Goal: Task Accomplishment & Management: Use online tool/utility

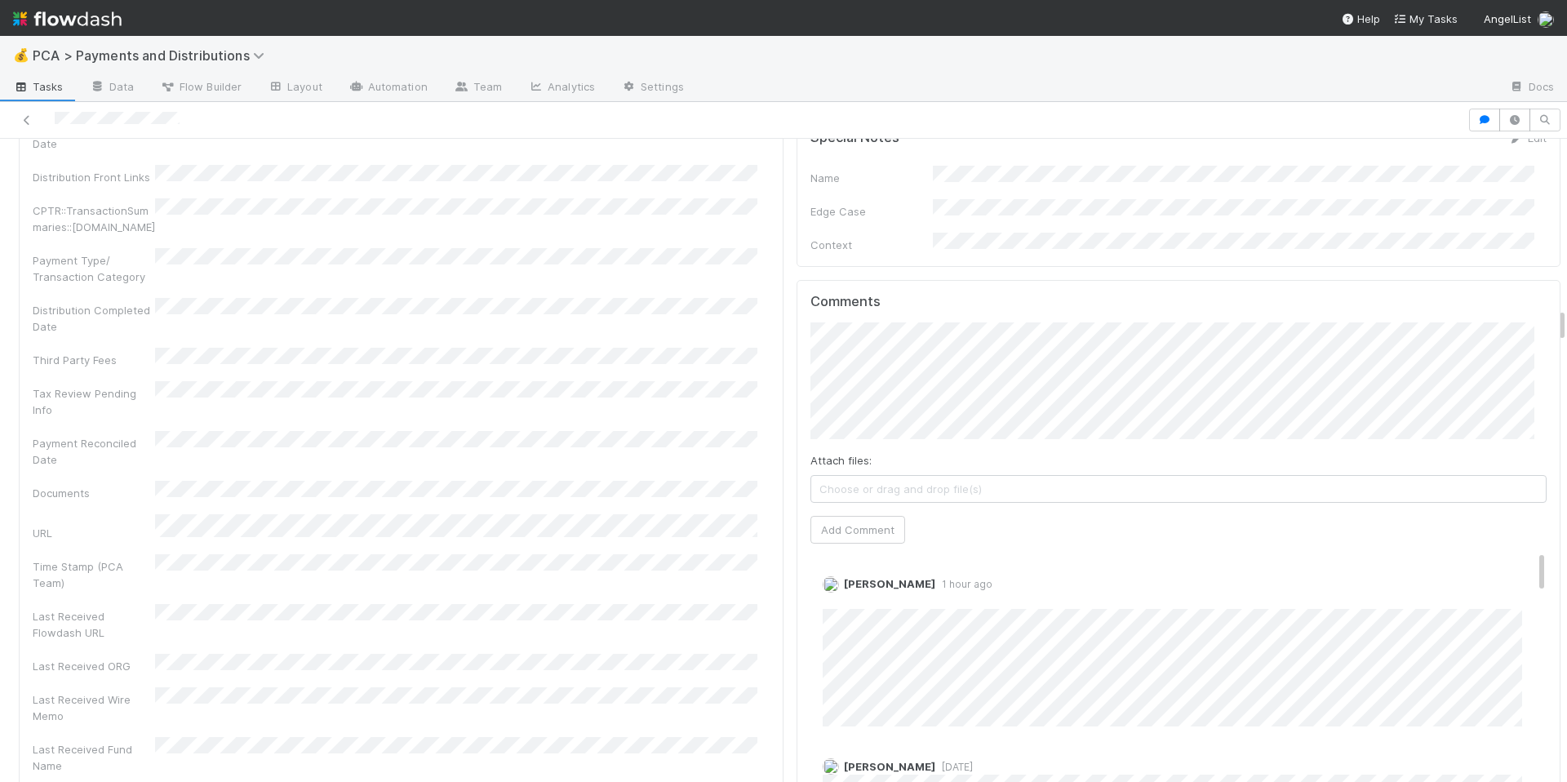
scroll to position [3194, 0]
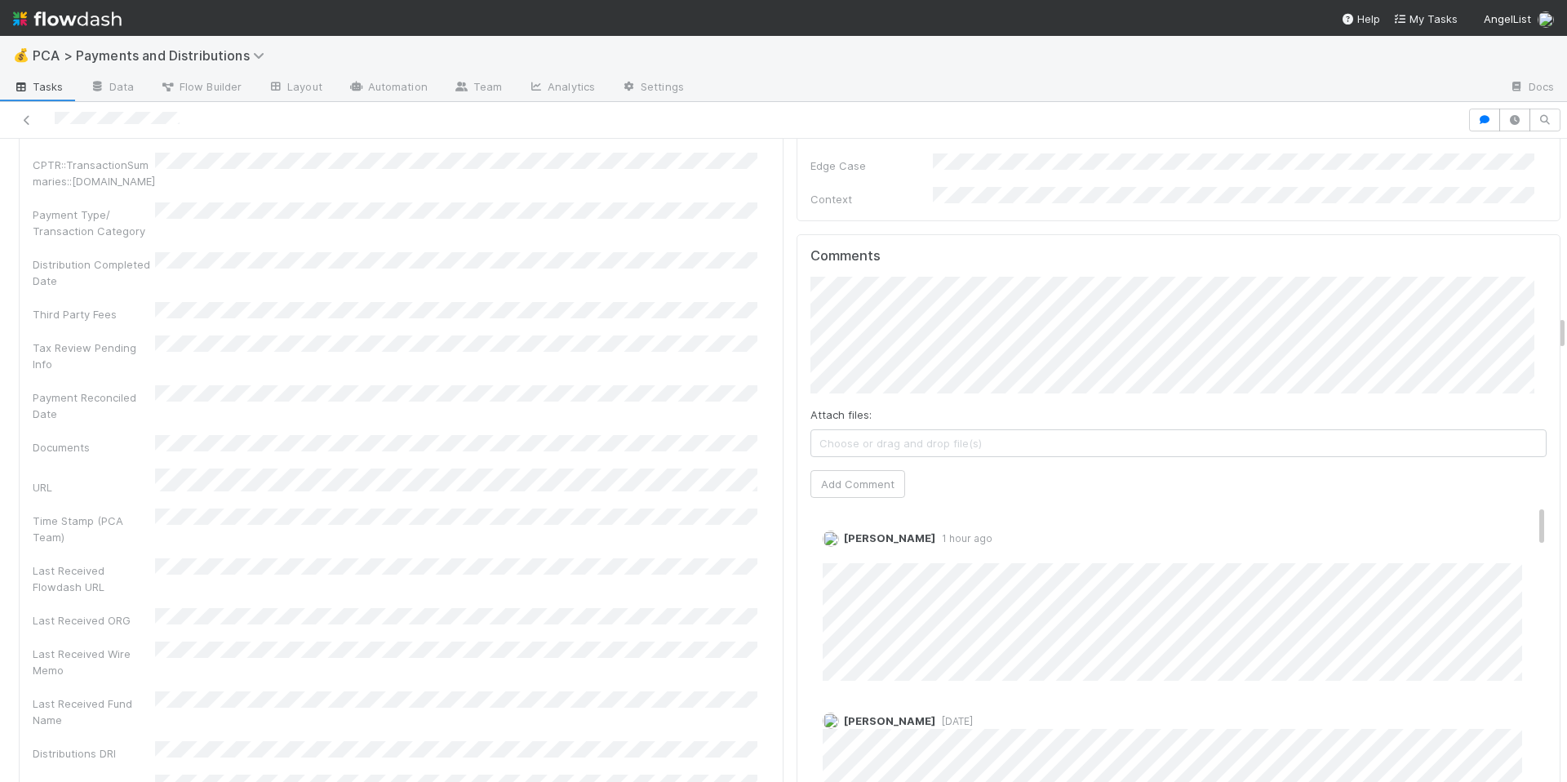
click at [846, 471] on div "Comments Attach files: Choose or drag and drop file(s) Add Comment Allison Donl…" at bounding box center [1178, 540] width 737 height 584
click at [845, 470] on button "Add Comment" at bounding box center [857, 484] width 95 height 28
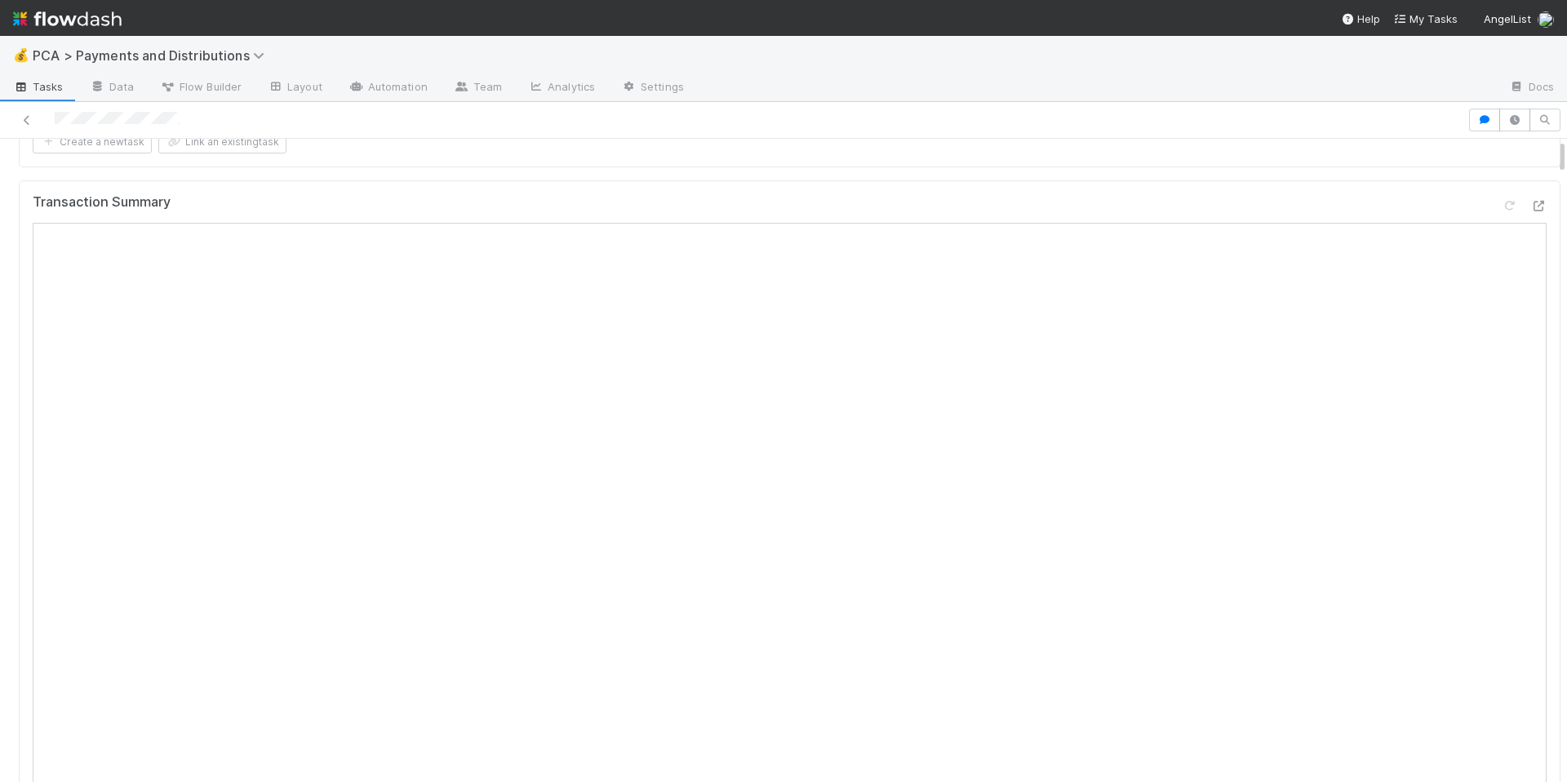
scroll to position [0, 0]
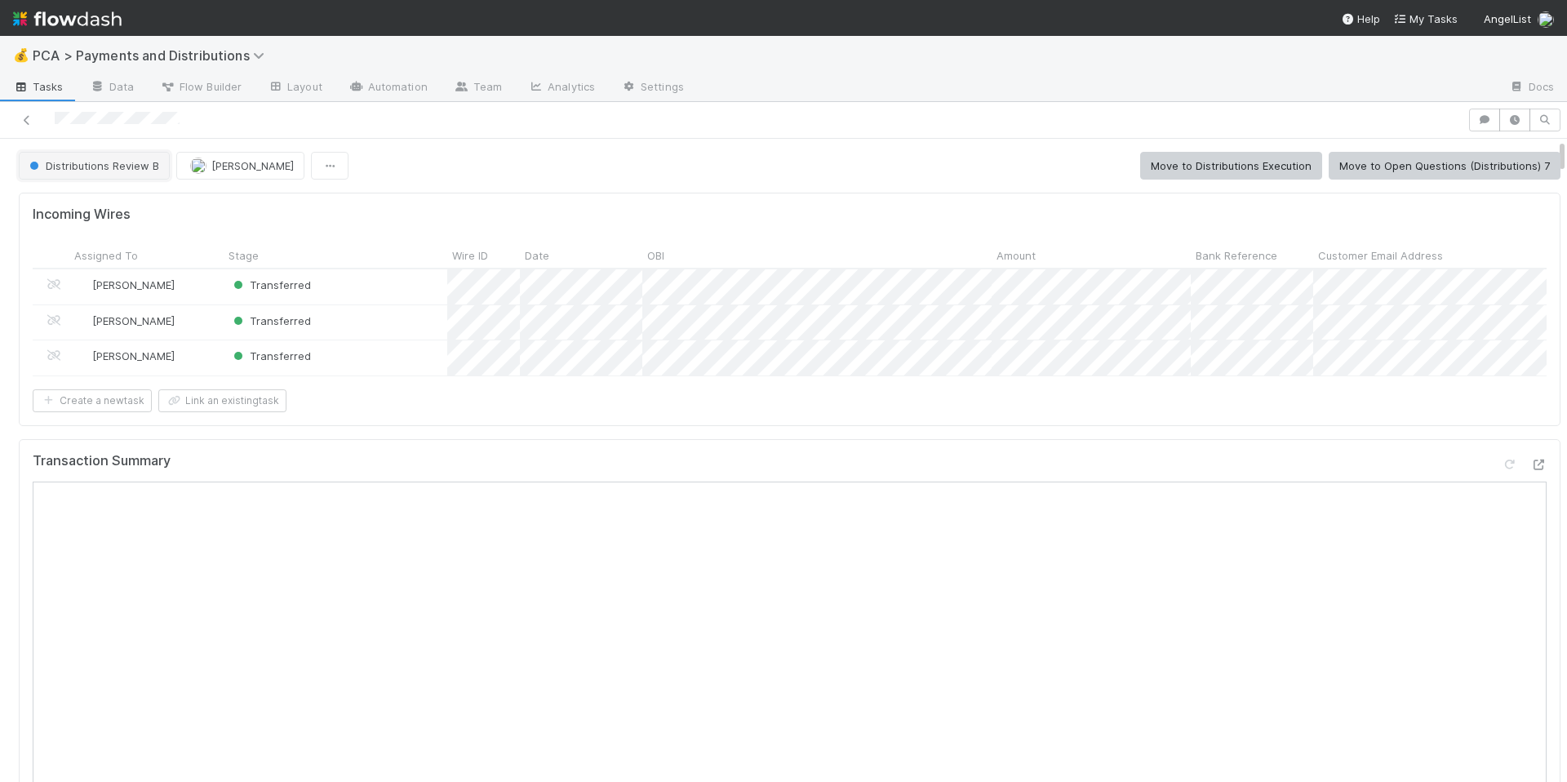
click at [69, 155] on button "Distributions Review B" at bounding box center [94, 166] width 151 height 28
click at [107, 233] on span "Distributions Execution" at bounding box center [90, 235] width 135 height 13
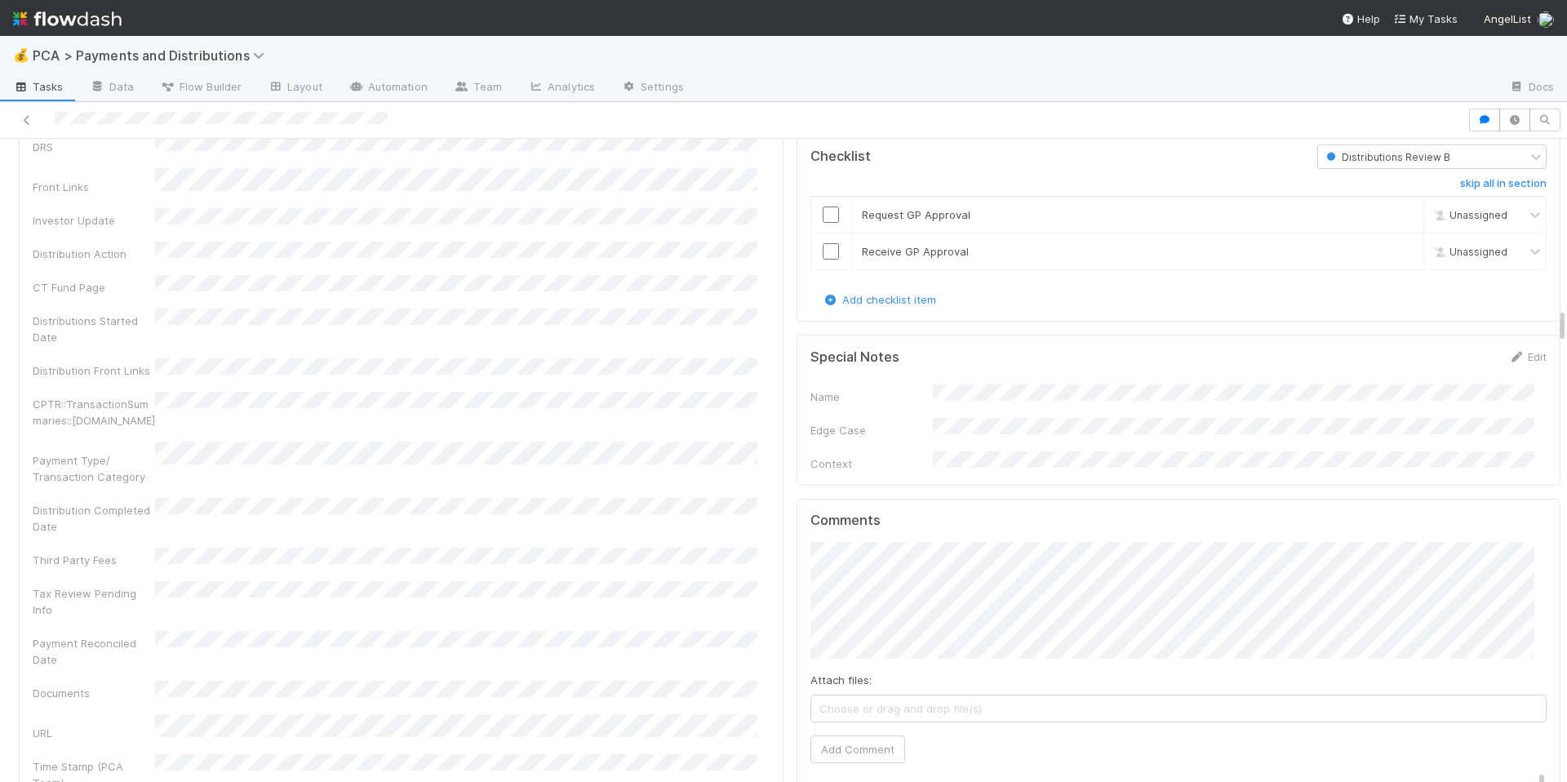
scroll to position [3377, 0]
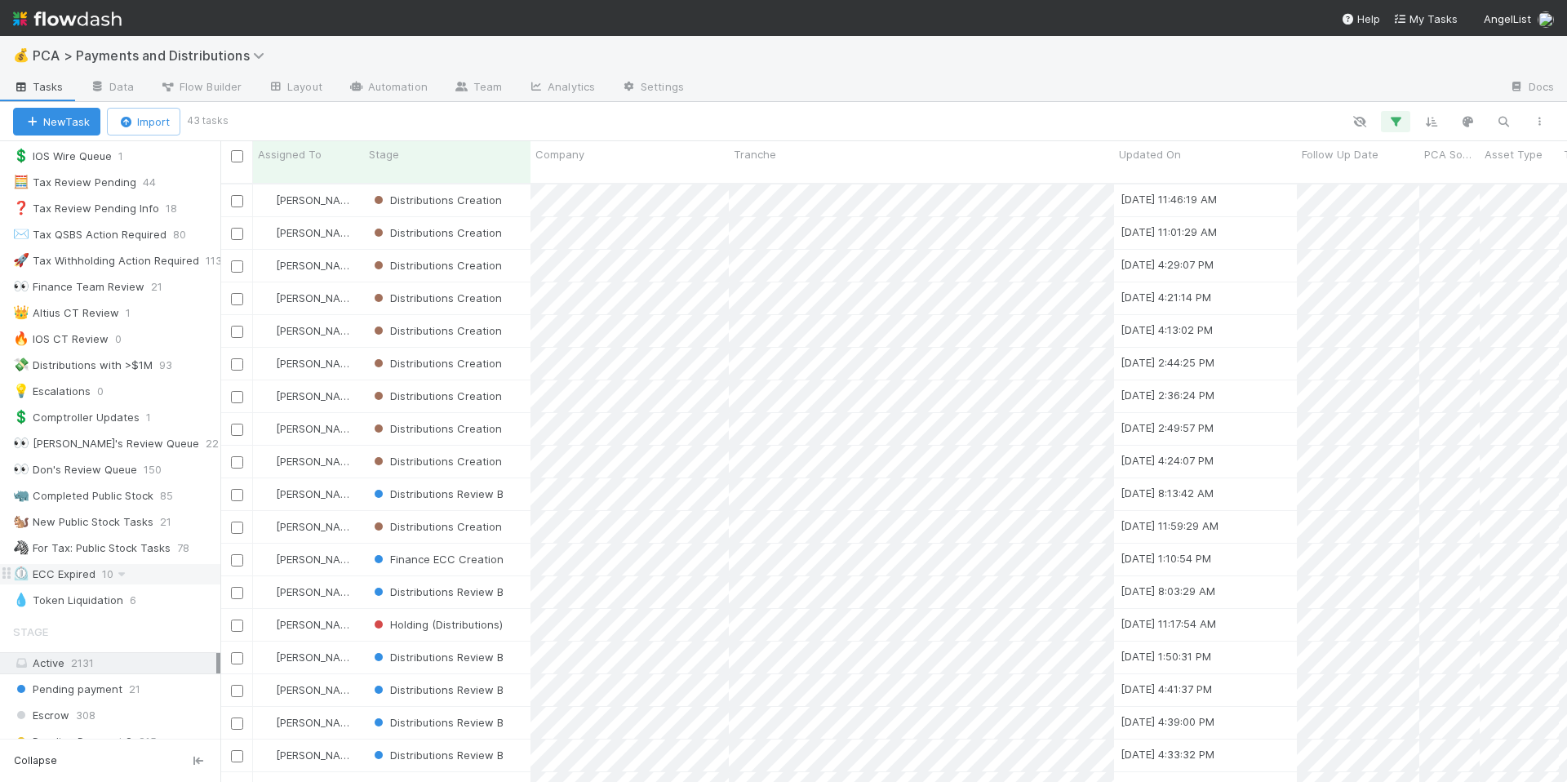
scroll to position [193, 0]
click at [132, 665] on div "Active 2131" at bounding box center [114, 663] width 203 height 20
click at [1405, 119] on button "button" at bounding box center [1395, 121] width 29 height 21
click at [1373, 205] on icon at bounding box center [1373, 207] width 16 height 10
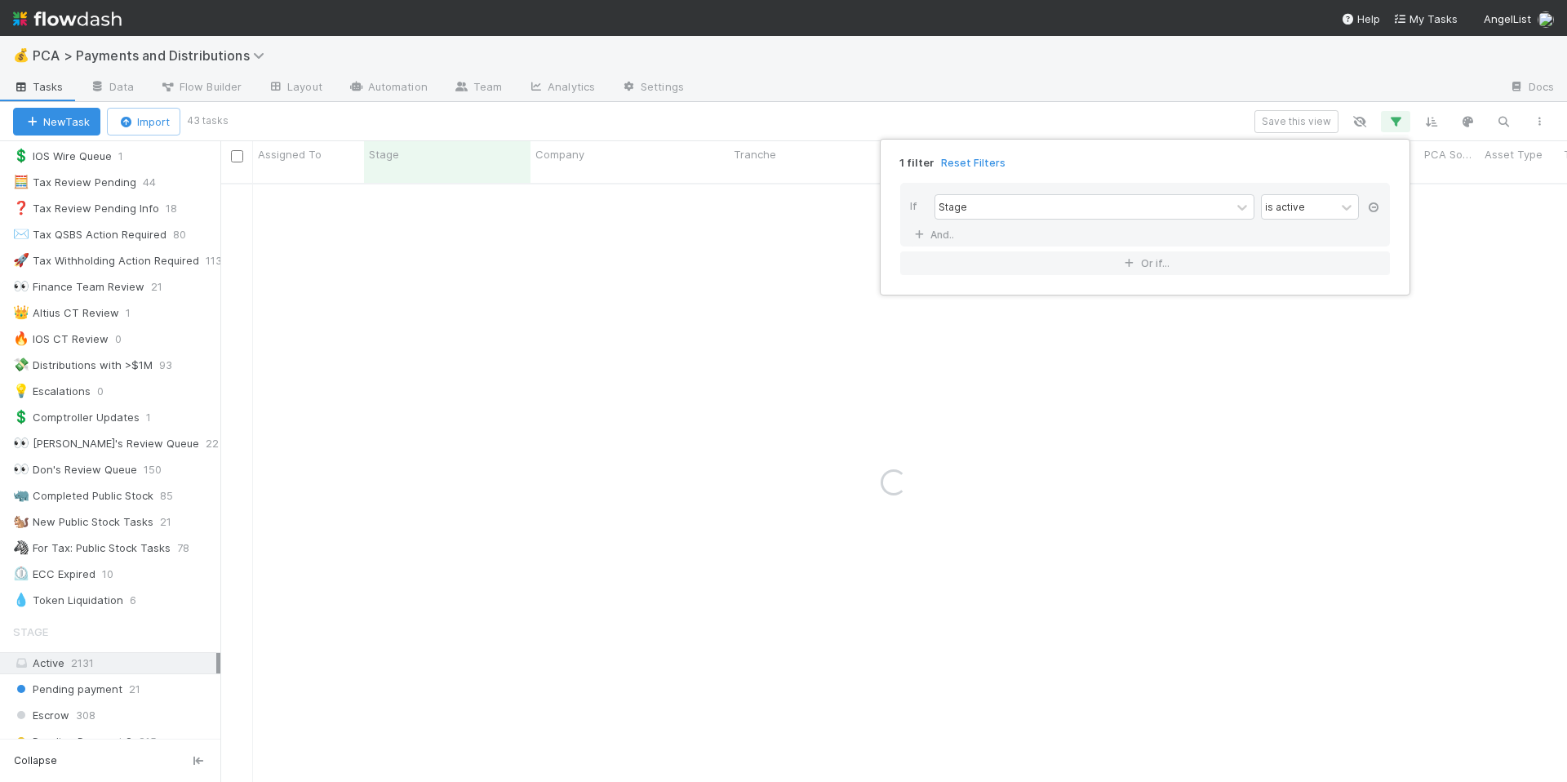
click at [1375, 210] on icon at bounding box center [1373, 207] width 16 height 10
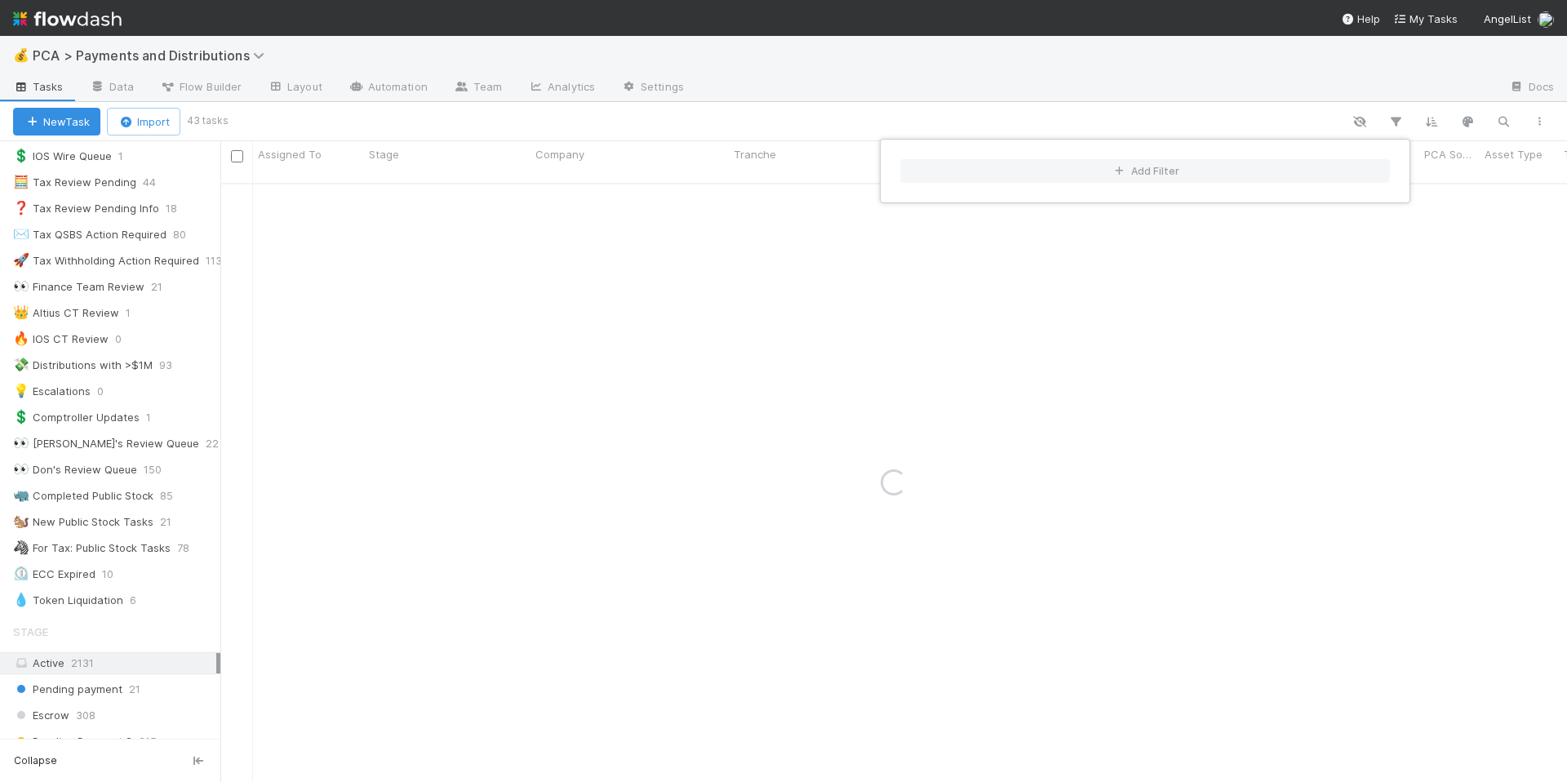
click at [1503, 123] on div "Add Filter" at bounding box center [783, 391] width 1567 height 782
click at [1504, 120] on div "Add Filter" at bounding box center [783, 391] width 1567 height 782
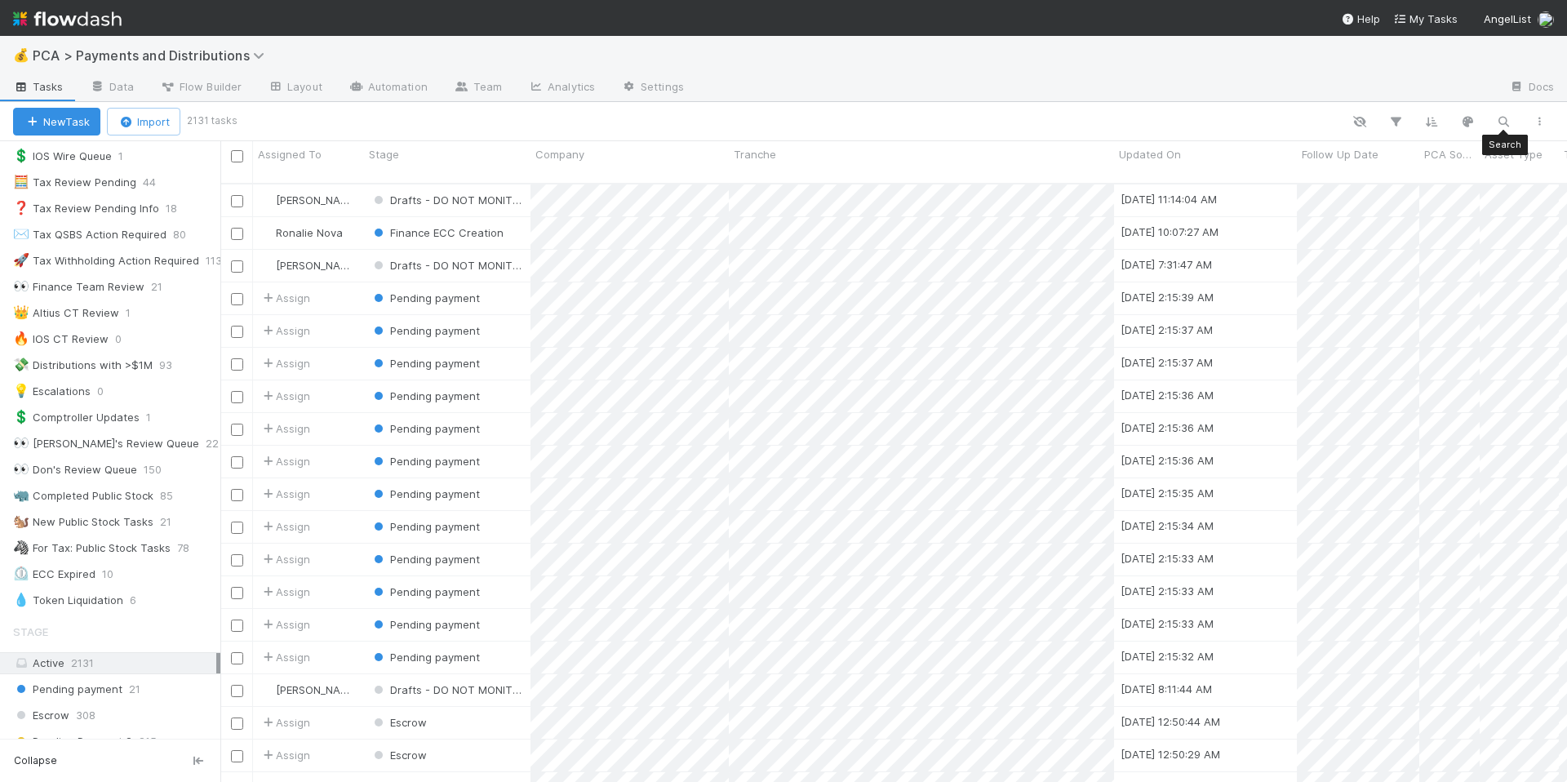
scroll to position [599, 1334]
click at [1504, 120] on icon "button" at bounding box center [1503, 121] width 16 height 15
paste input "Altra Venture"
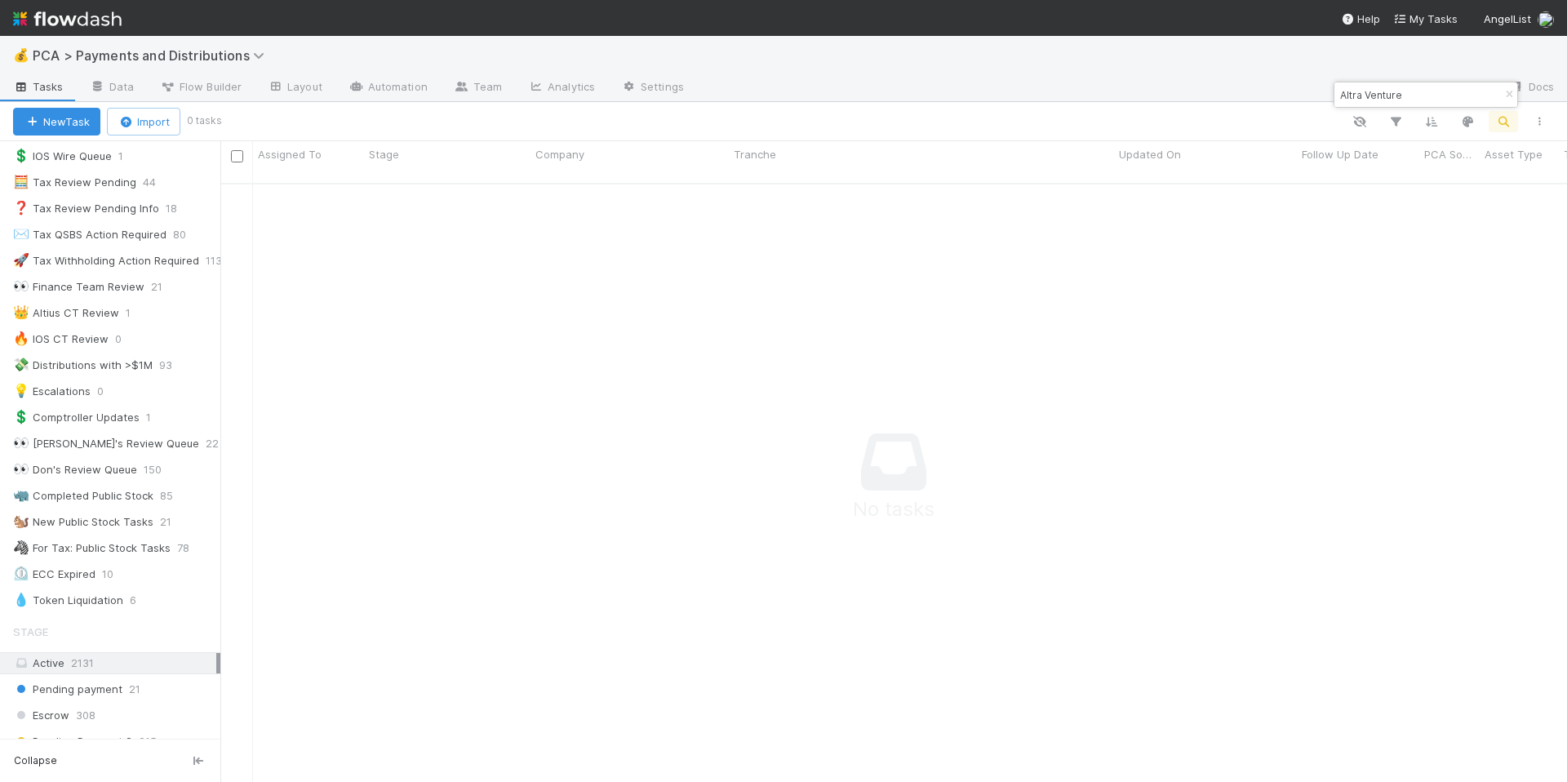
scroll to position [587, 1334]
drag, startPoint x: 1322, startPoint y: 95, endPoint x: 1293, endPoint y: 95, distance: 29.4
click at [1293, 95] on body "💰 PCA > Payments and Distributions Tasks Data Flow Builder Layout Automation Te…" at bounding box center [783, 391] width 1567 height 782
drag, startPoint x: 1379, startPoint y: 95, endPoint x: 1341, endPoint y: 95, distance: 37.5
click at [1341, 95] on input "Altra Venture" at bounding box center [1418, 95] width 163 height 20
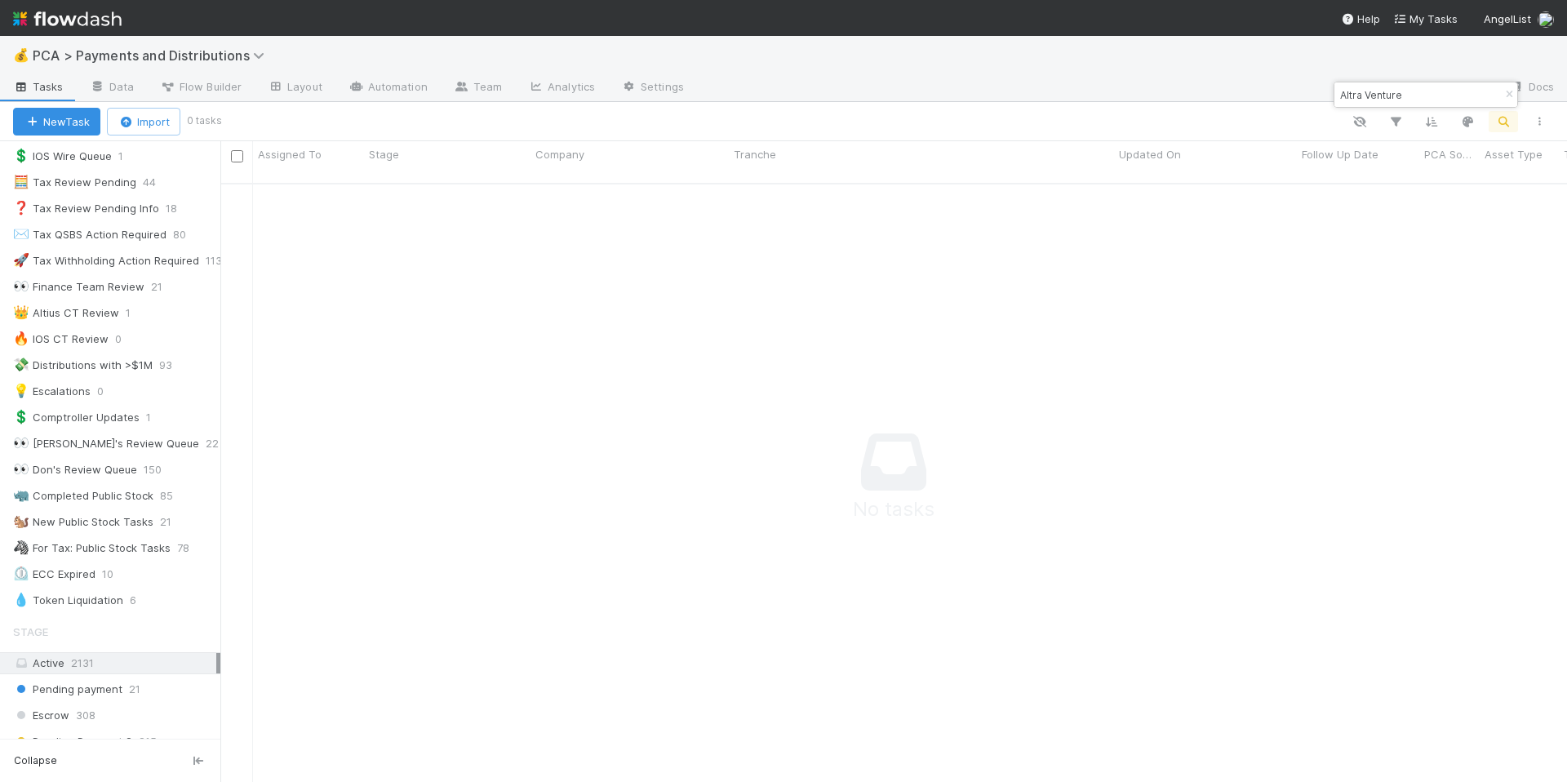
paste input "CRWV"
drag, startPoint x: 1397, startPoint y: 99, endPoint x: 1288, endPoint y: 95, distance: 109.4
click at [1288, 95] on body "💰 PCA > Payments and Distributions Tasks Data Flow Builder Layout Automation Te…" at bounding box center [783, 391] width 1567 height 782
drag, startPoint x: 1388, startPoint y: 93, endPoint x: 1339, endPoint y: 92, distance: 48.2
click at [1339, 92] on input "CRWV" at bounding box center [1418, 95] width 163 height 20
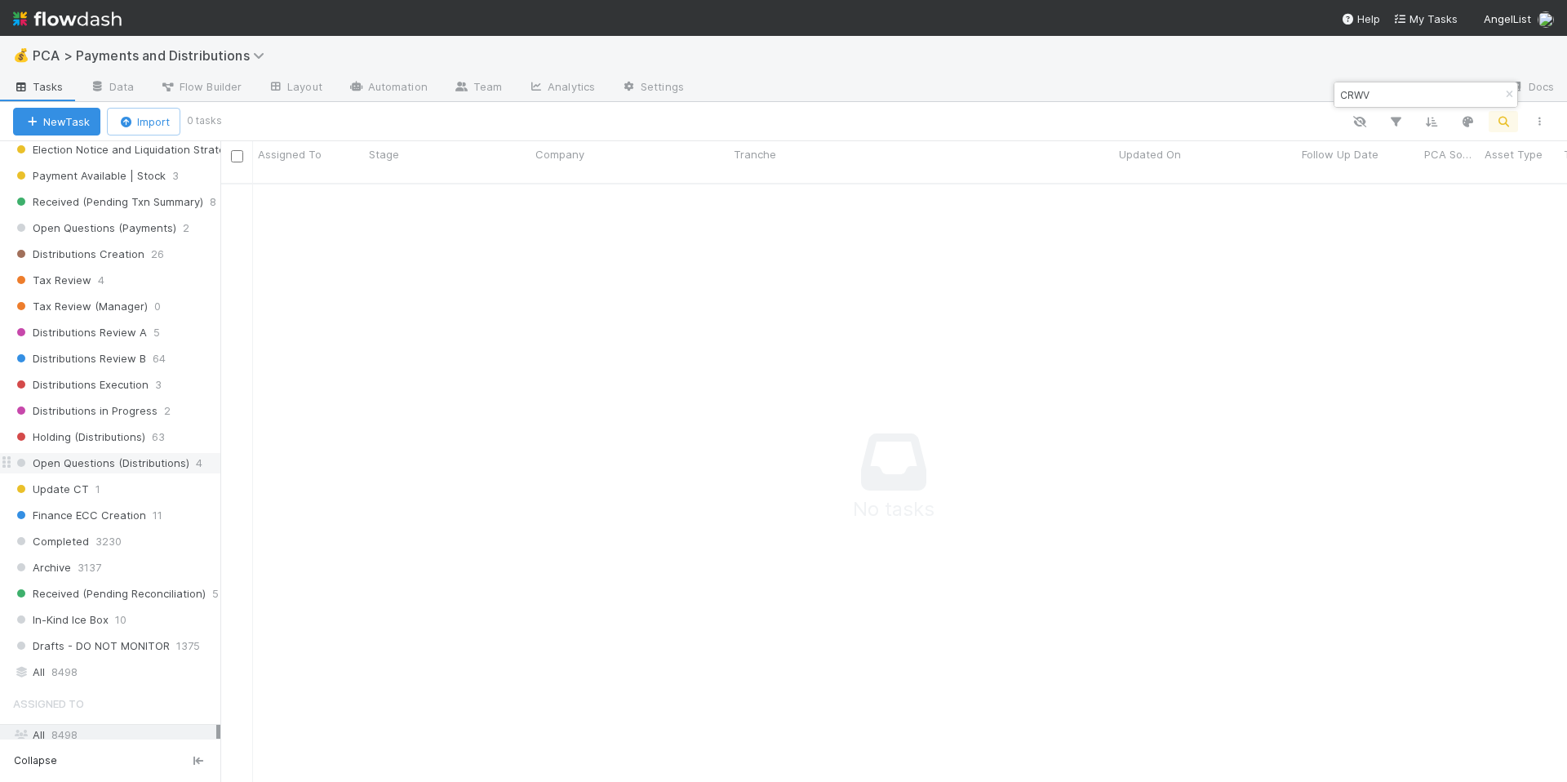
scroll to position [966, 0]
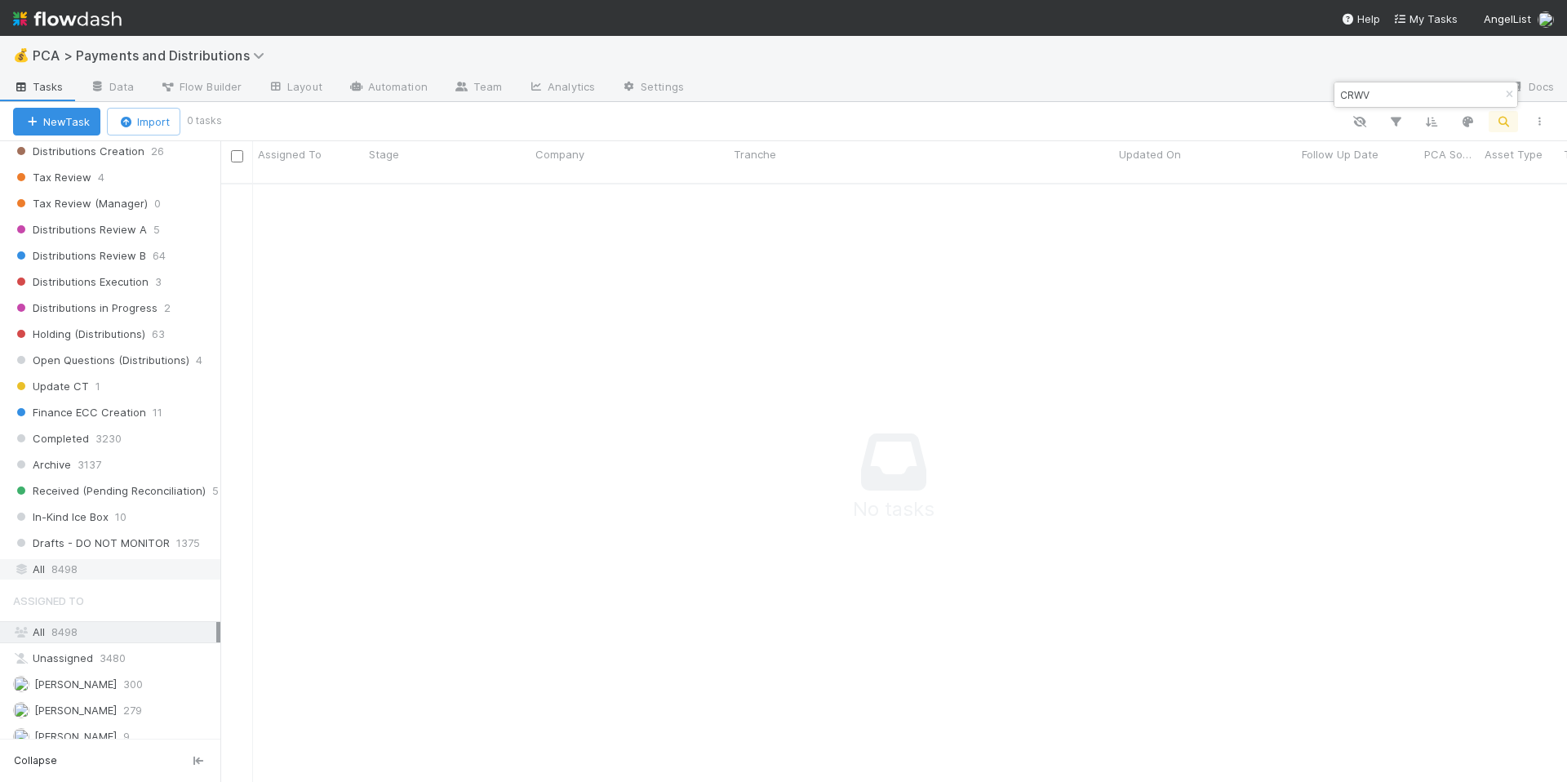
click at [100, 572] on div "All 8498" at bounding box center [114, 569] width 203 height 20
click at [1384, 95] on input "CRWV" at bounding box center [1418, 95] width 163 height 20
drag, startPoint x: 1312, startPoint y: 92, endPoint x: 1291, endPoint y: 91, distance: 21.2
click at [1291, 91] on body "💰 PCA > Payments and Distributions Tasks Data Flow Builder Layout Automation Te…" at bounding box center [783, 391] width 1567 height 782
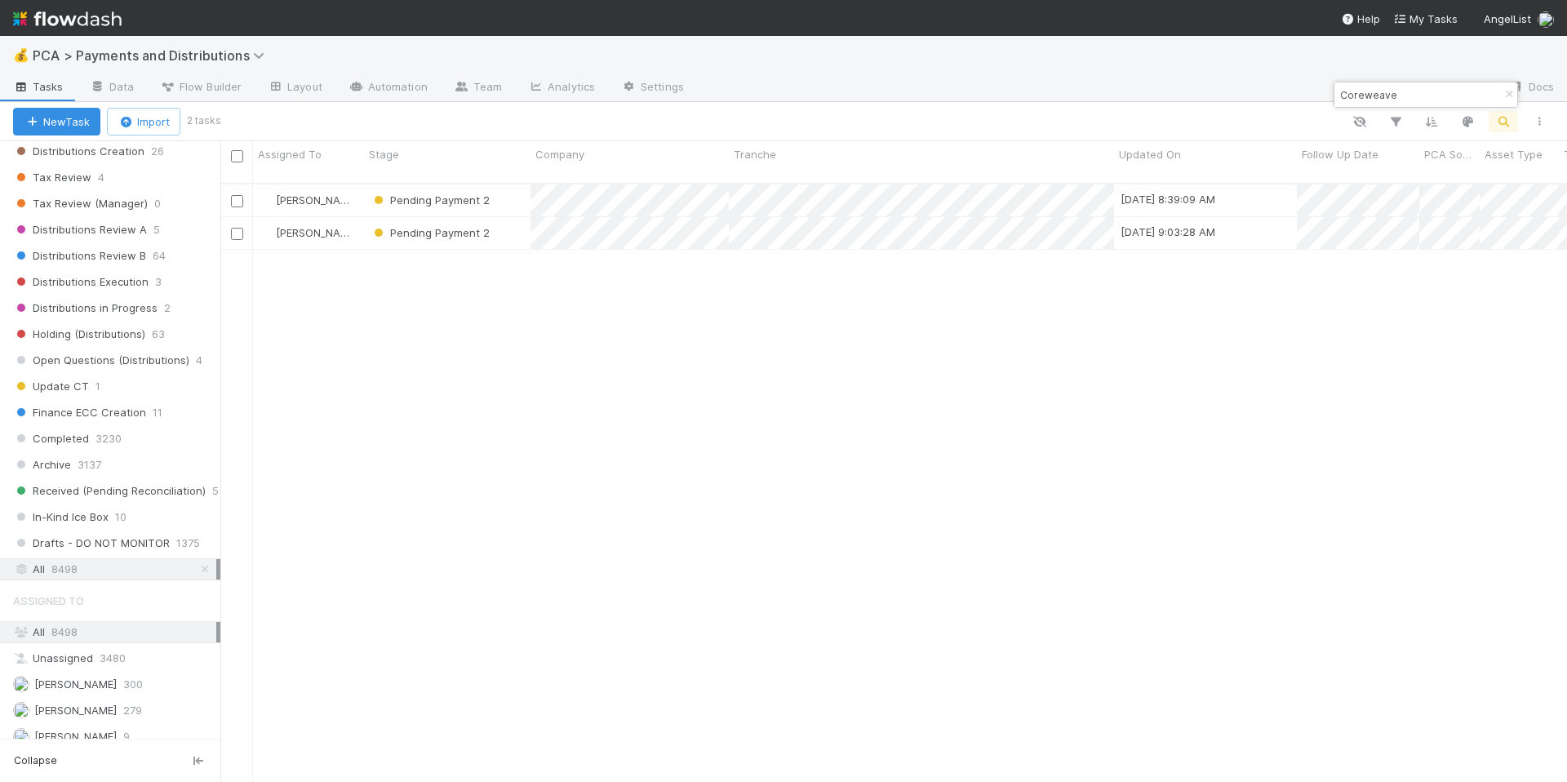
scroll to position [599, 1334]
click at [620, 294] on div "Michael Guidi Pending Payment 2 8/12/25, 8:39:09 AM 8/5/25, 1:20:58 PM 0 0 0 0 …" at bounding box center [893, 489] width 1347 height 611
drag, startPoint x: 1396, startPoint y: 100, endPoint x: 1341, endPoint y: 91, distance: 55.4
click at [1341, 91] on input "Coreweave" at bounding box center [1418, 95] width 163 height 20
click at [517, 276] on div "Michael Guidi Archive 7/31/25, 2:11:43 PM 7/24/25, 10:36:47 AM 1 0 0 0 0 0 0" at bounding box center [893, 489] width 1347 height 611
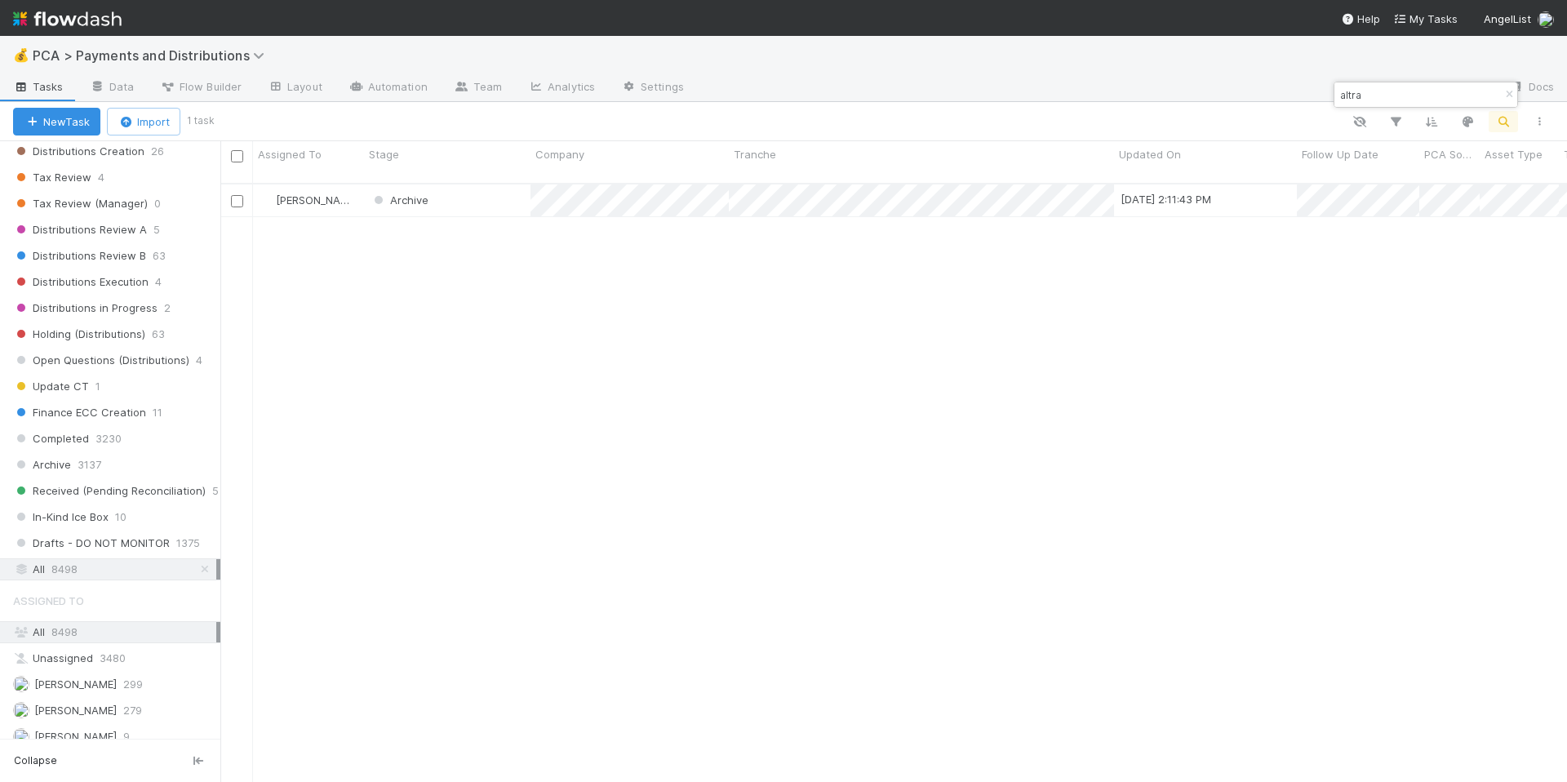
click at [135, 569] on div "All 8498" at bounding box center [114, 569] width 203 height 20
drag, startPoint x: 1376, startPoint y: 96, endPoint x: 1313, endPoint y: 91, distance: 63.1
click at [1313, 91] on body "💰 PCA > Payments and Distributions Tasks Data Flow Builder Layout Automation Te…" at bounding box center [783, 391] width 1567 height 782
type input "a"
type input "coreweave"
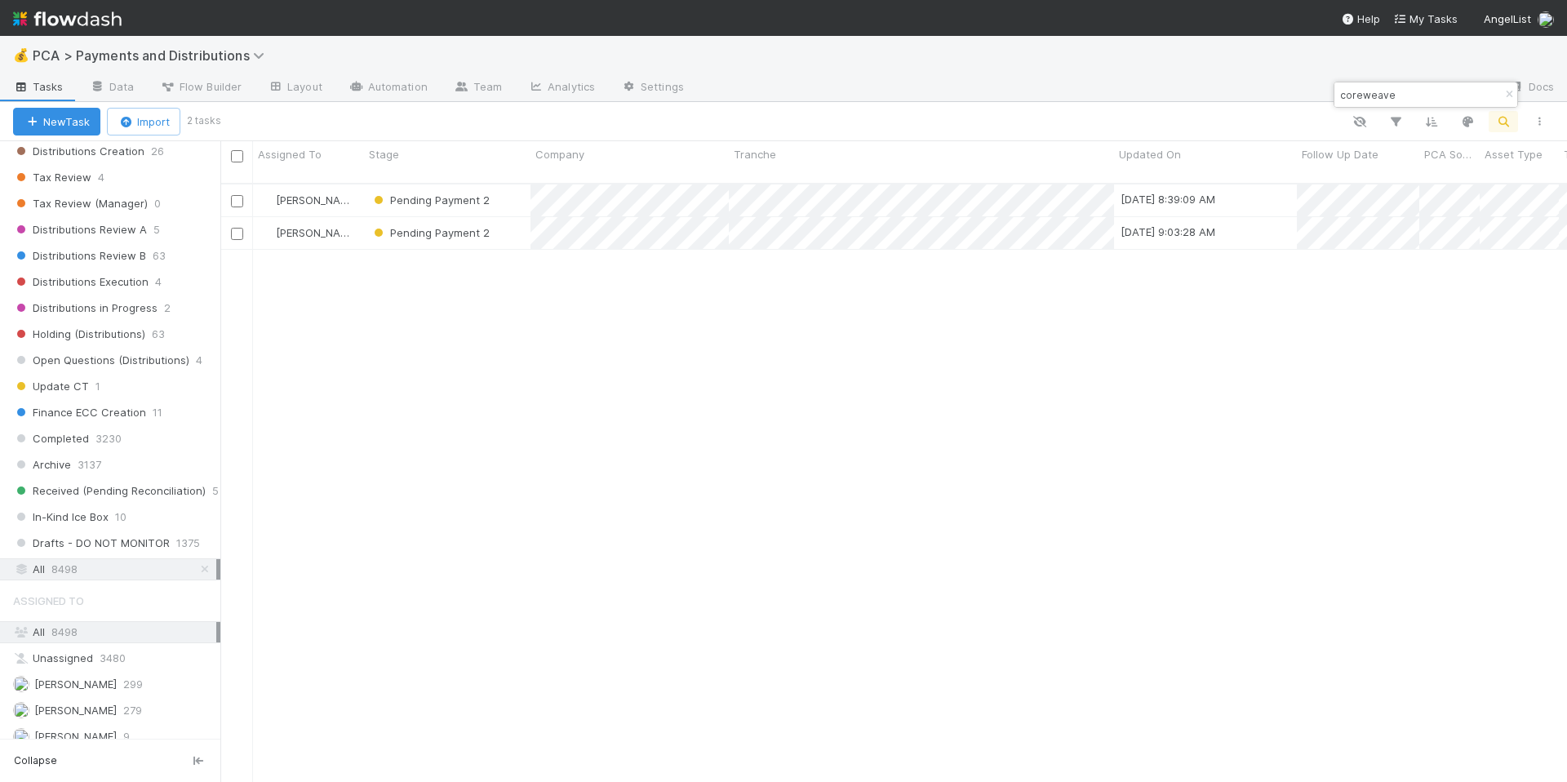
click at [567, 287] on div "Michael Guidi Pending Payment 2 8/12/25, 8:39:09 AM 8/5/25, 1:20:58 PM 0 0 0 0 …" at bounding box center [893, 489] width 1347 height 611
drag, startPoint x: 1393, startPoint y: 93, endPoint x: 1343, endPoint y: 90, distance: 50.7
click at [1343, 90] on input "coreweave" at bounding box center [1418, 95] width 163 height 20
click at [1378, 94] on input "coreweave" at bounding box center [1418, 95] width 163 height 20
drag, startPoint x: 1394, startPoint y: 96, endPoint x: 1340, endPoint y: 94, distance: 53.9
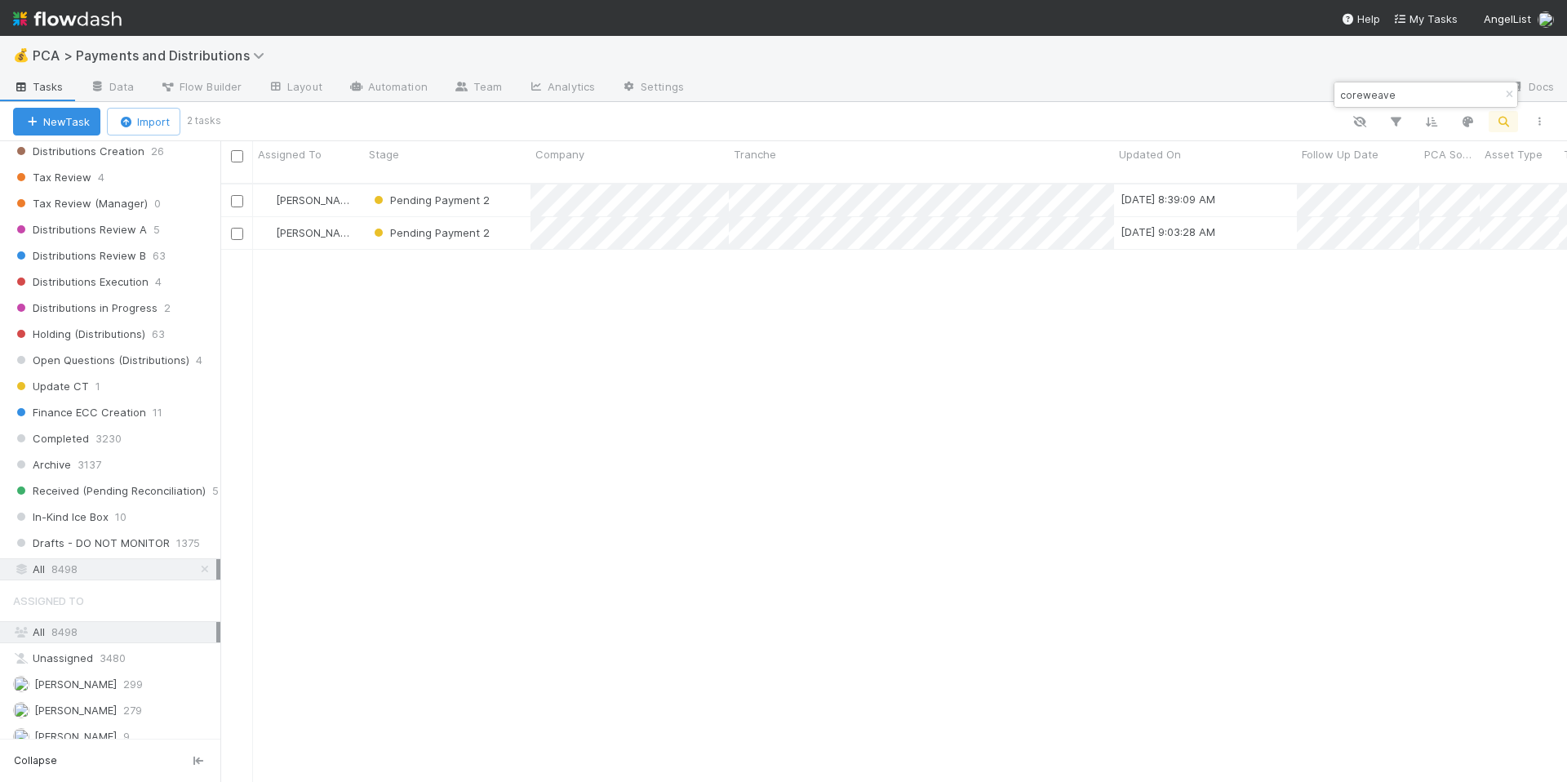
click at [1340, 94] on input "coreweave" at bounding box center [1418, 95] width 163 height 20
click at [491, 344] on div "Michael Guidi Pending Payment 2 8/12/25, 8:39:09 AM 8/5/25, 1:20:58 PM 0 0 0 0 …" at bounding box center [893, 489] width 1347 height 611
click at [513, 341] on div "Michael Guidi Pending Payment 2 8/12/25, 8:39:09 AM 8/5/25, 1:20:58 PM 0 0 0 0 …" at bounding box center [893, 489] width 1347 height 611
click at [1508, 99] on icon "button" at bounding box center [1509, 95] width 16 height 10
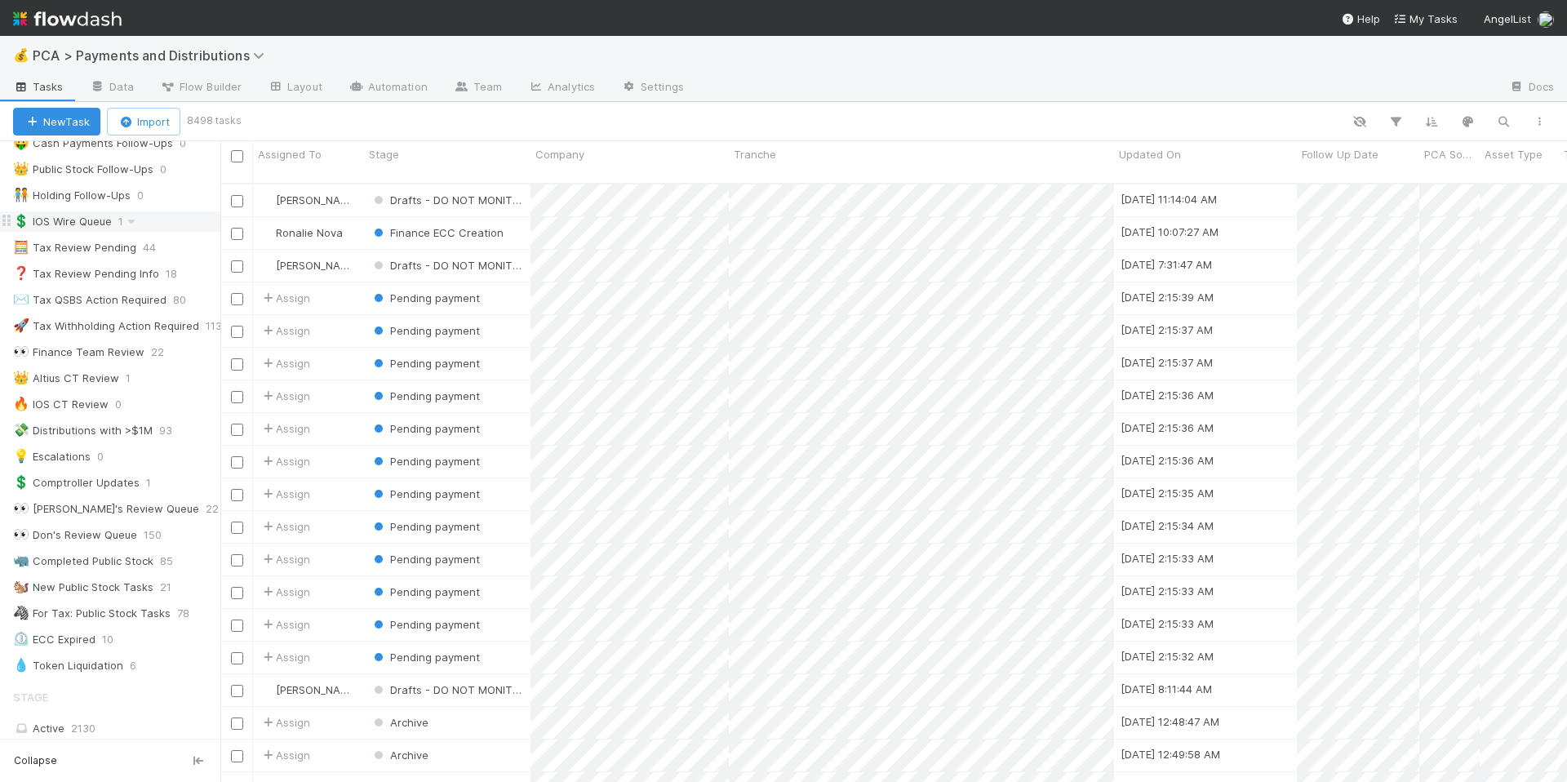
scroll to position [0, 0]
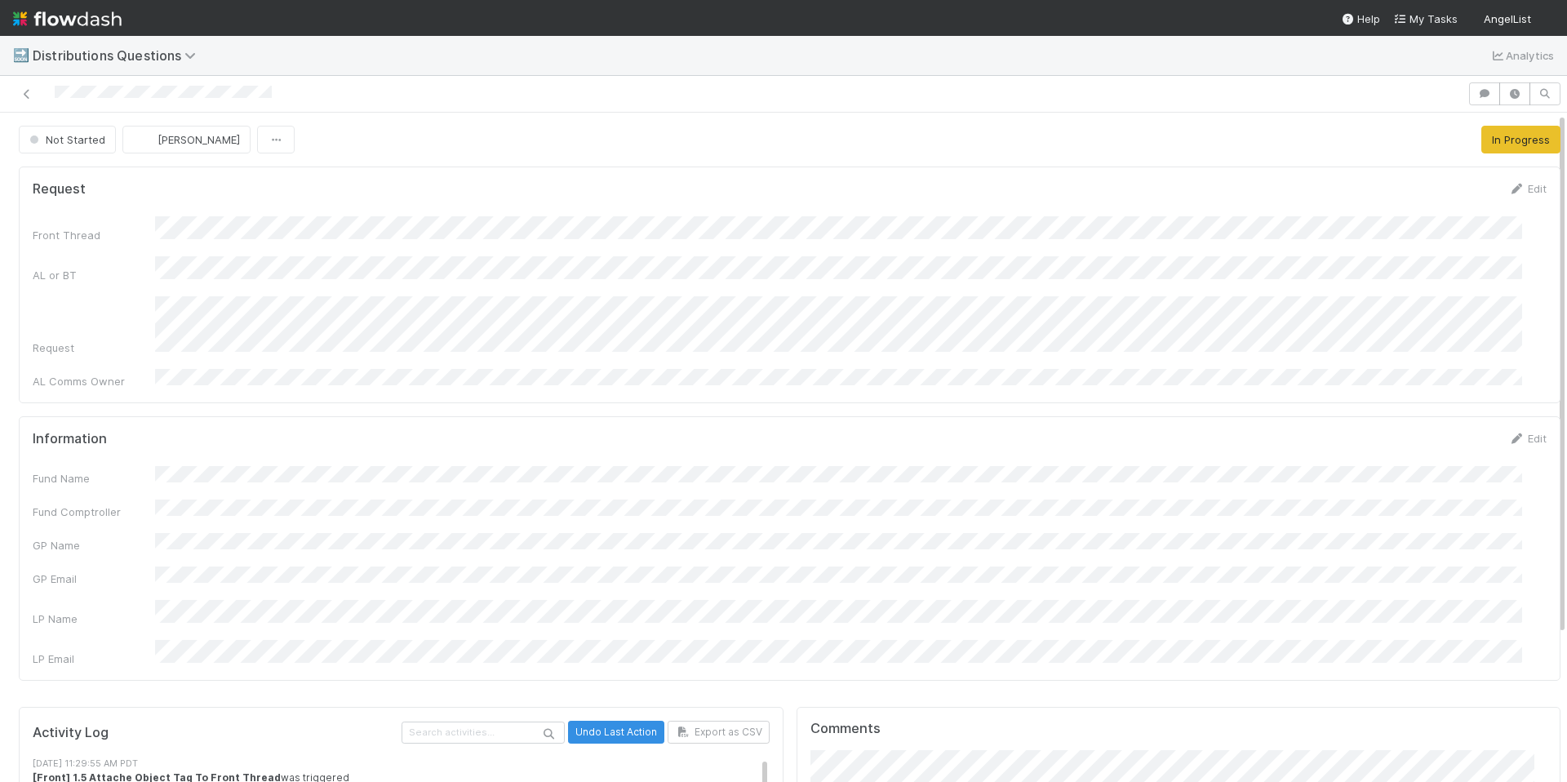
click at [603, 213] on form "Request Edit Front Thread AL or BT Request AL Comms Owner" at bounding box center [790, 284] width 1514 height 209
click at [48, 139] on span "Not Started" at bounding box center [65, 139] width 79 height 13
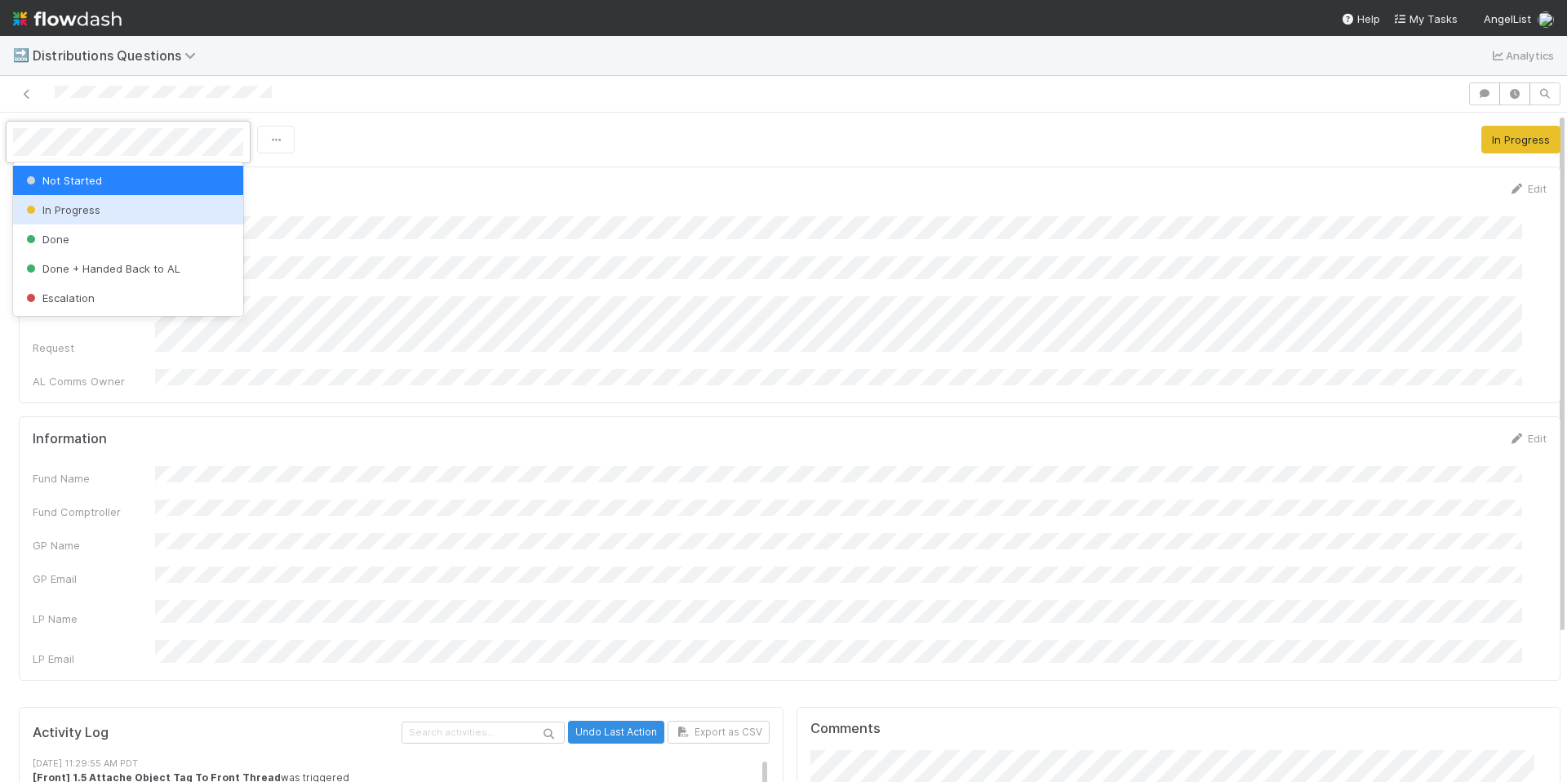
click at [61, 214] on span "In Progress" at bounding box center [62, 209] width 78 height 13
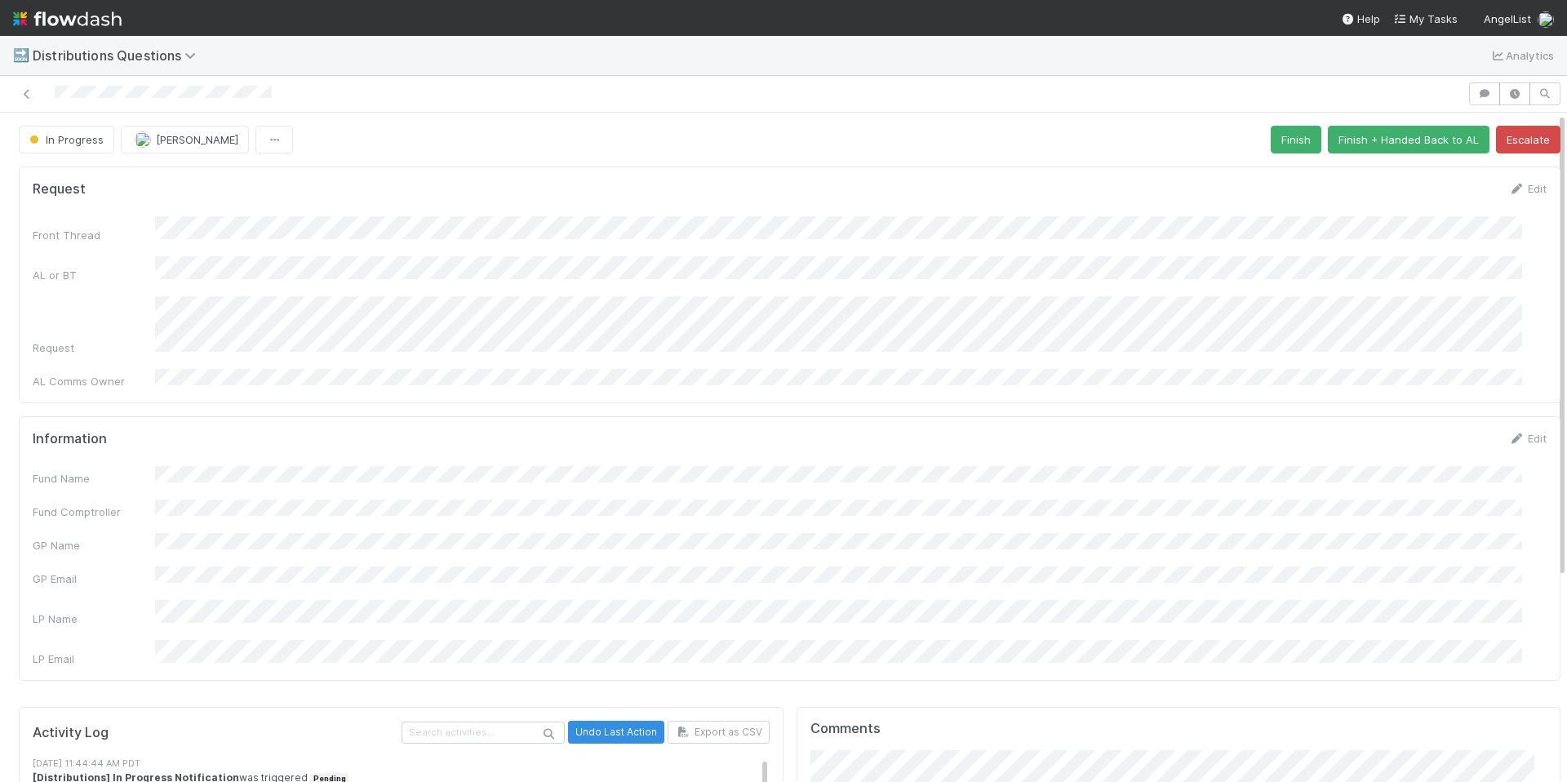
click at [642, 349] on div "Front Thread AL or BT Request AL Comms Owner" at bounding box center [790, 302] width 1514 height 173
click at [300, 467] on div "Fund Name Fund Comptroller GP Name GP Email LP Name LP Email" at bounding box center [790, 566] width 1514 height 201
click at [96, 140] on span "In Progress" at bounding box center [65, 139] width 78 height 13
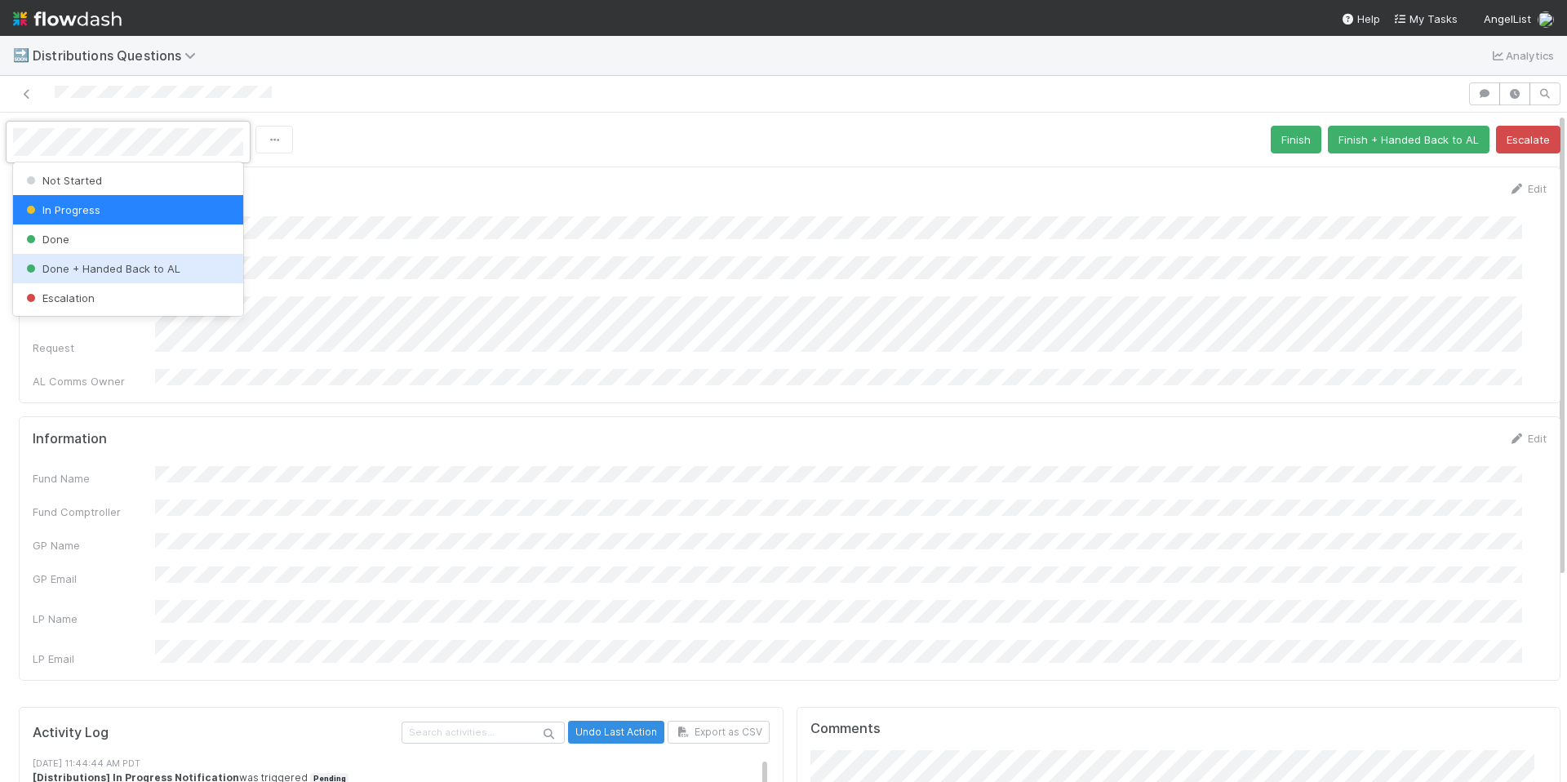
drag, startPoint x: 104, startPoint y: 243, endPoint x: 111, endPoint y: 263, distance: 20.6
click at [111, 263] on div "Not Started In Progress Done Done + Handed Back to AL Escalation" at bounding box center [128, 238] width 230 height 153
click at [111, 263] on span "Done + Handed Back to AL" at bounding box center [102, 268] width 158 height 13
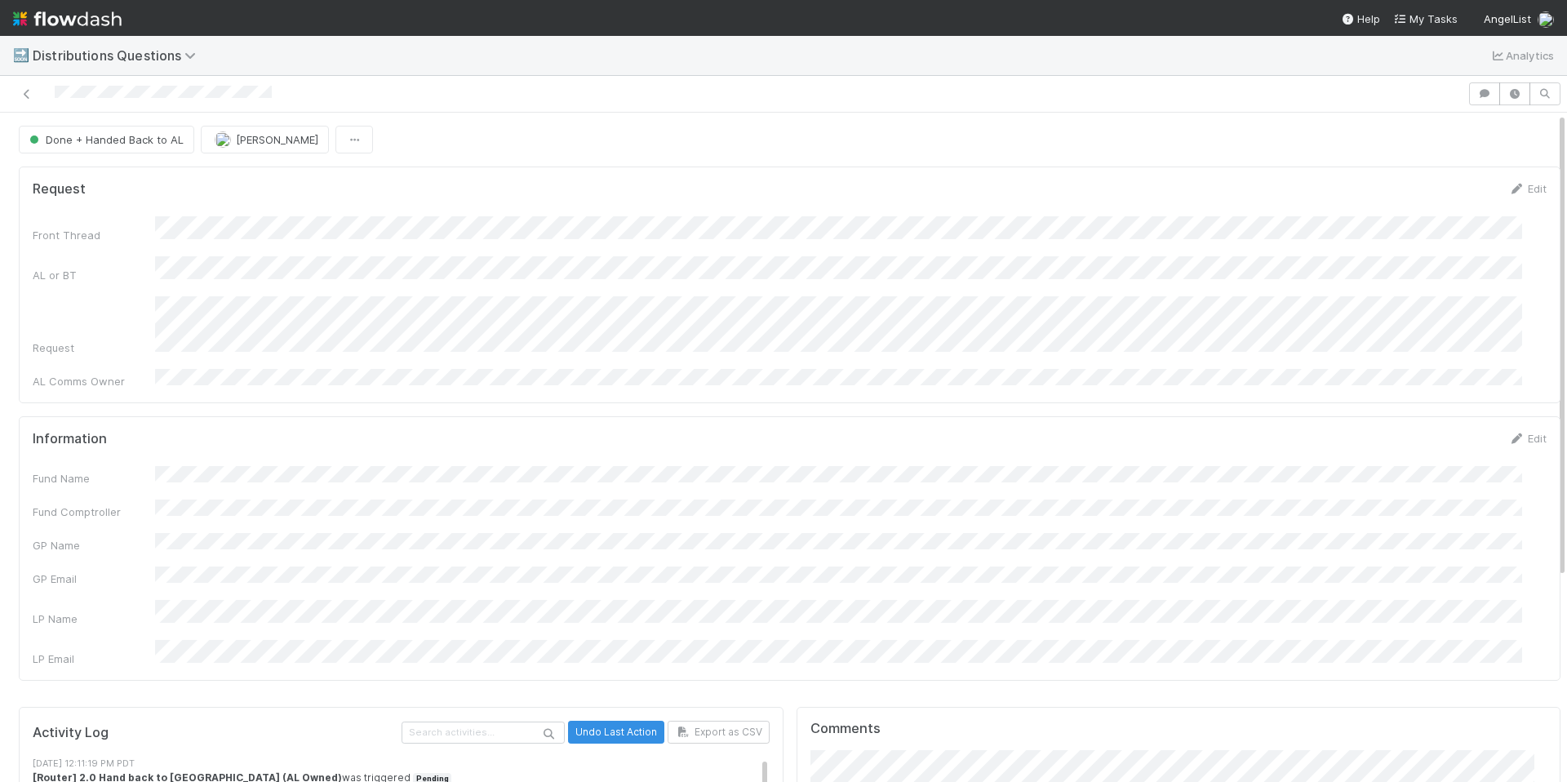
click at [646, 204] on form "Request Edit Front Thread AL or BT Request AL Comms Owner" at bounding box center [790, 284] width 1514 height 209
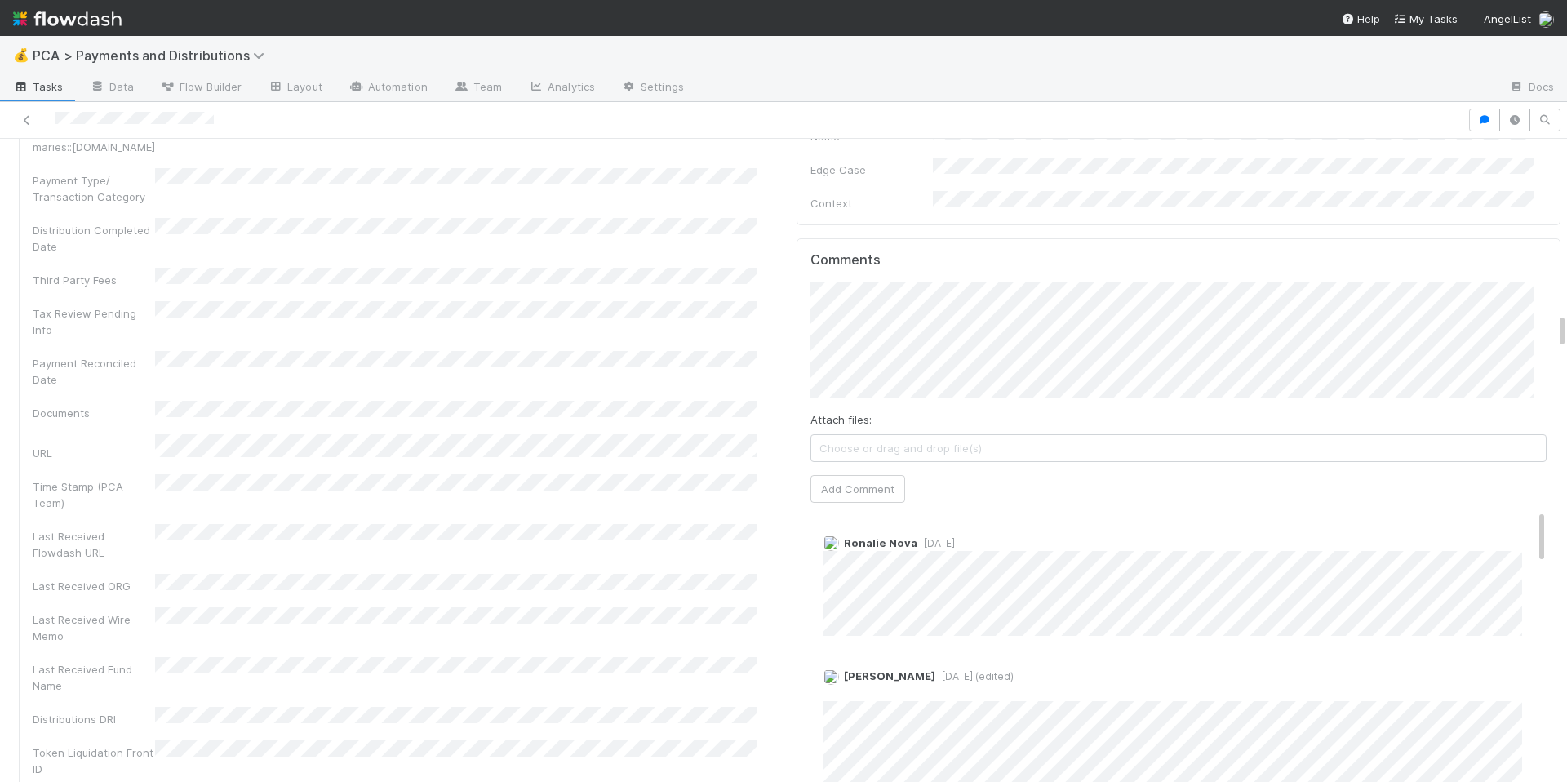
scroll to position [3004, 0]
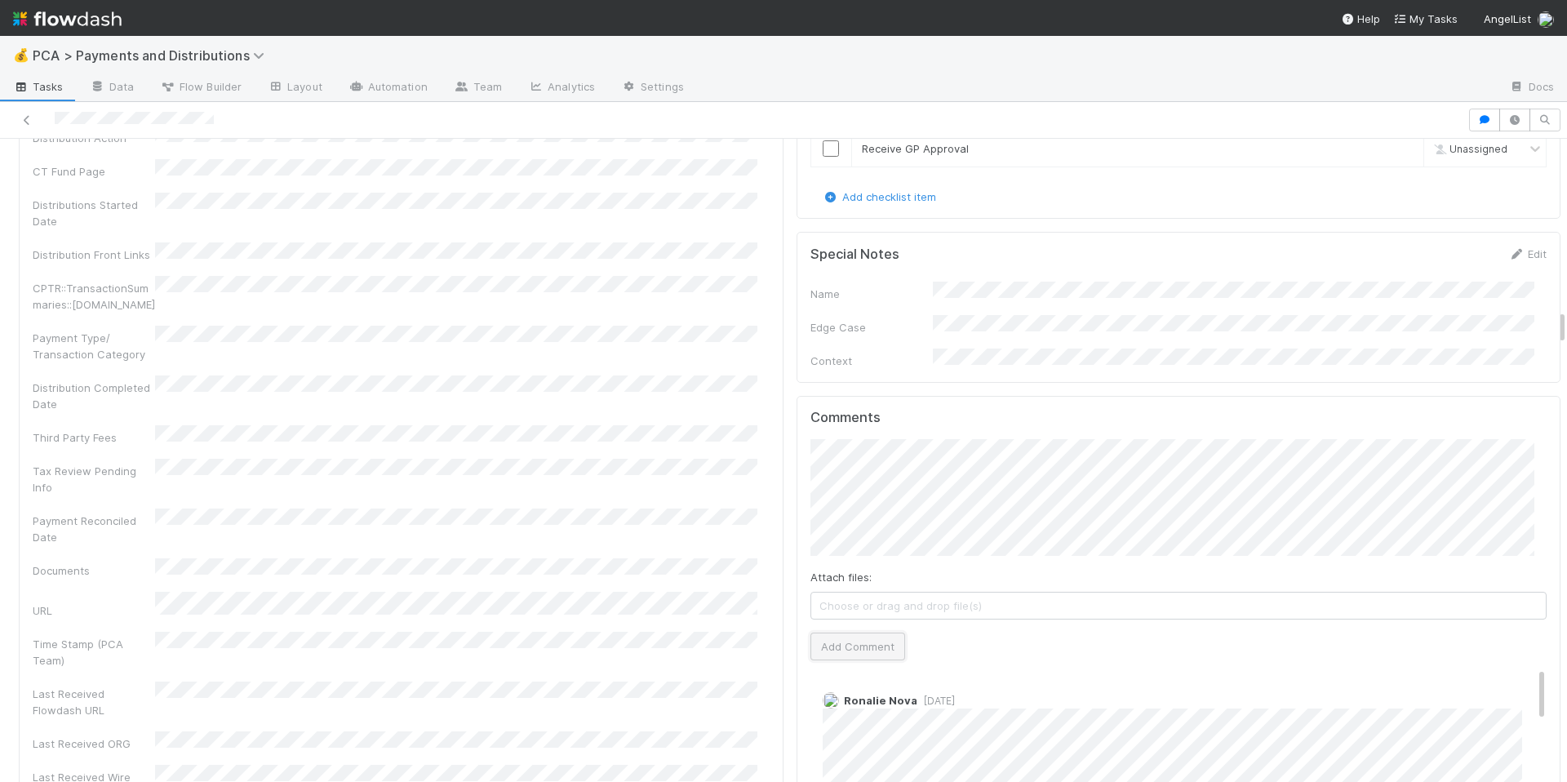
click at [855, 633] on button "Add Comment" at bounding box center [857, 647] width 95 height 28
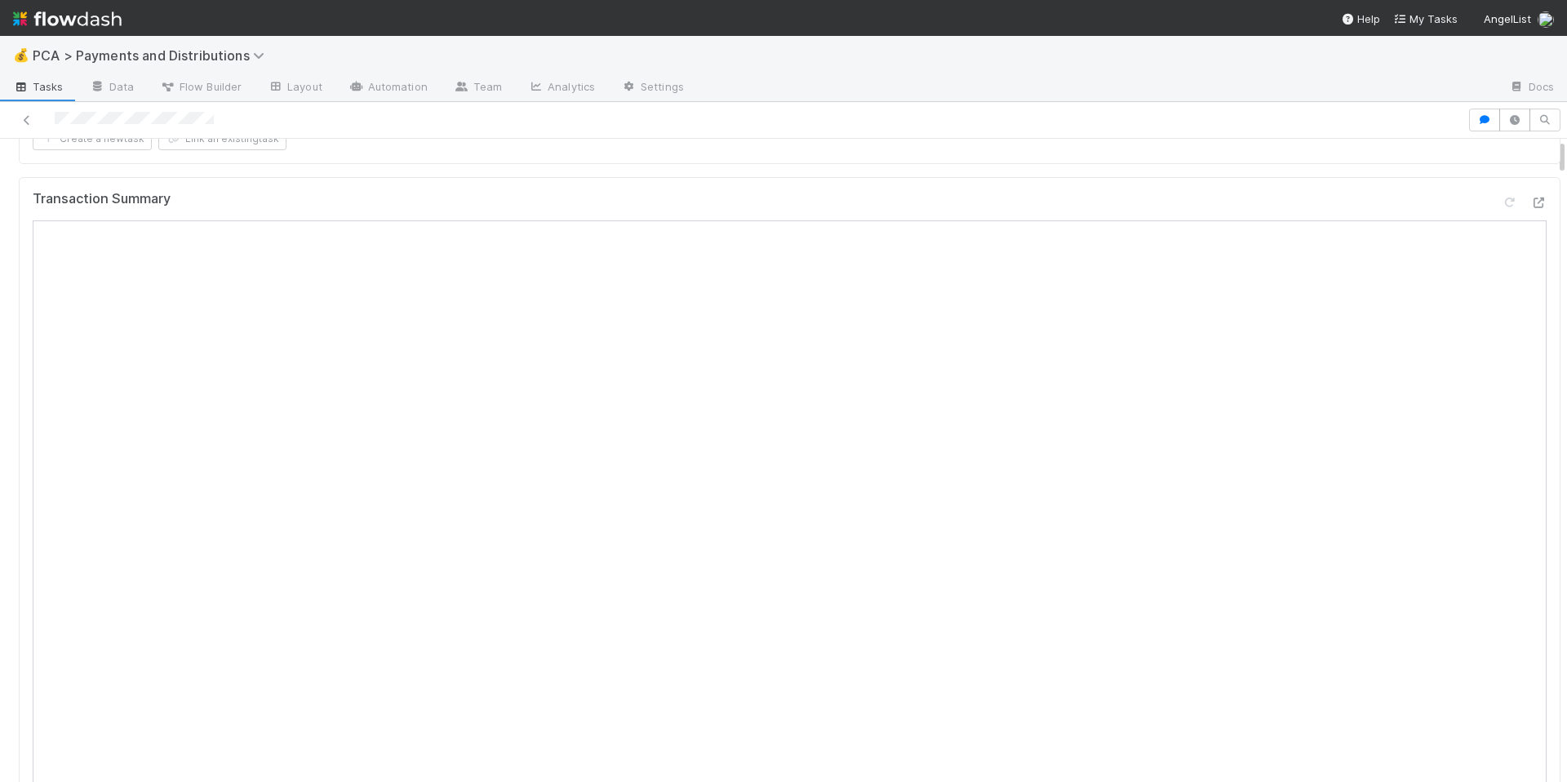
scroll to position [0, 0]
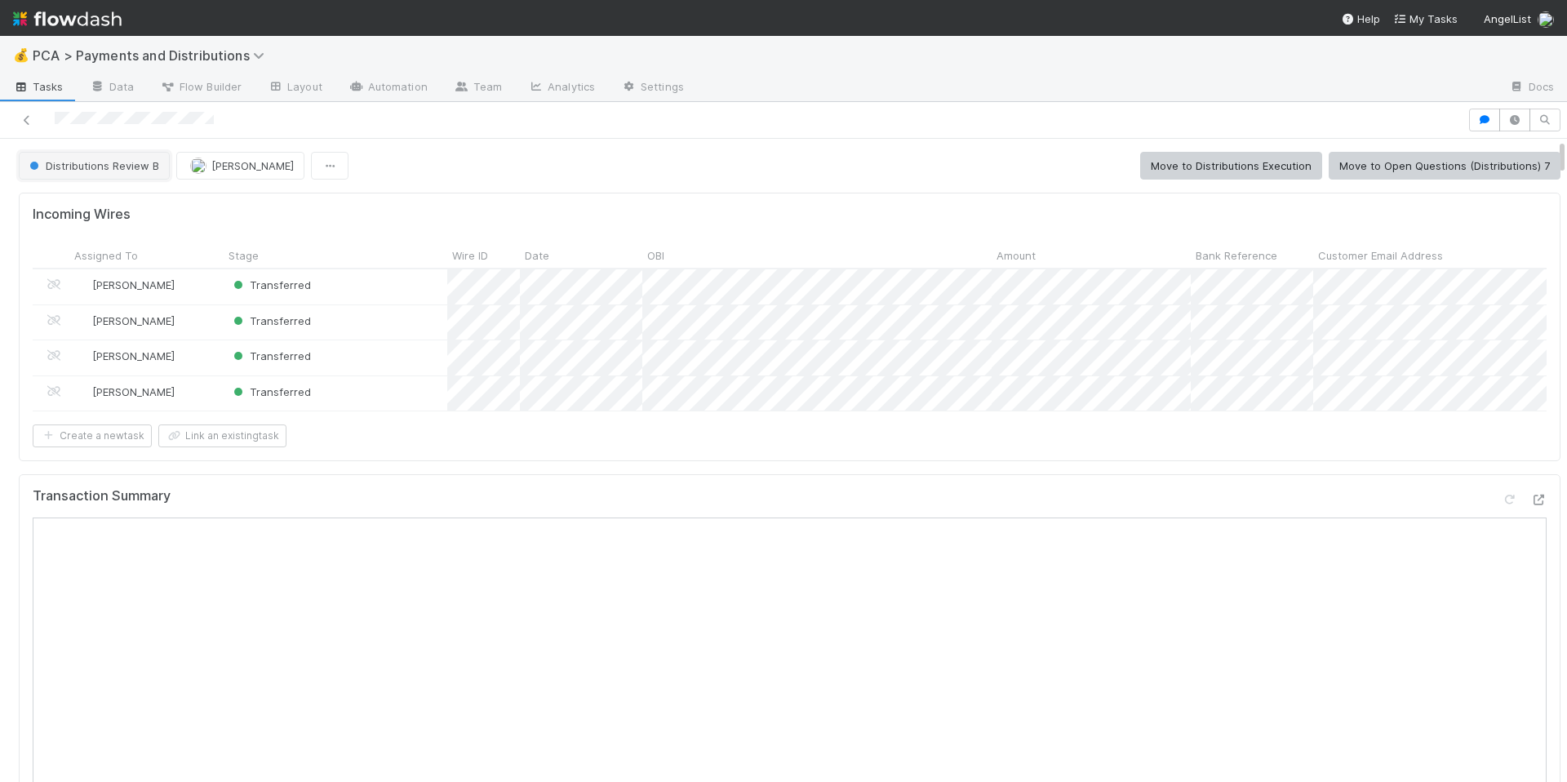
click at [107, 169] on span "Distributions Review B" at bounding box center [92, 165] width 133 height 13
click at [106, 206] on span "Distributions Execution" at bounding box center [90, 206] width 135 height 13
click at [118, 119] on div at bounding box center [734, 120] width 1454 height 23
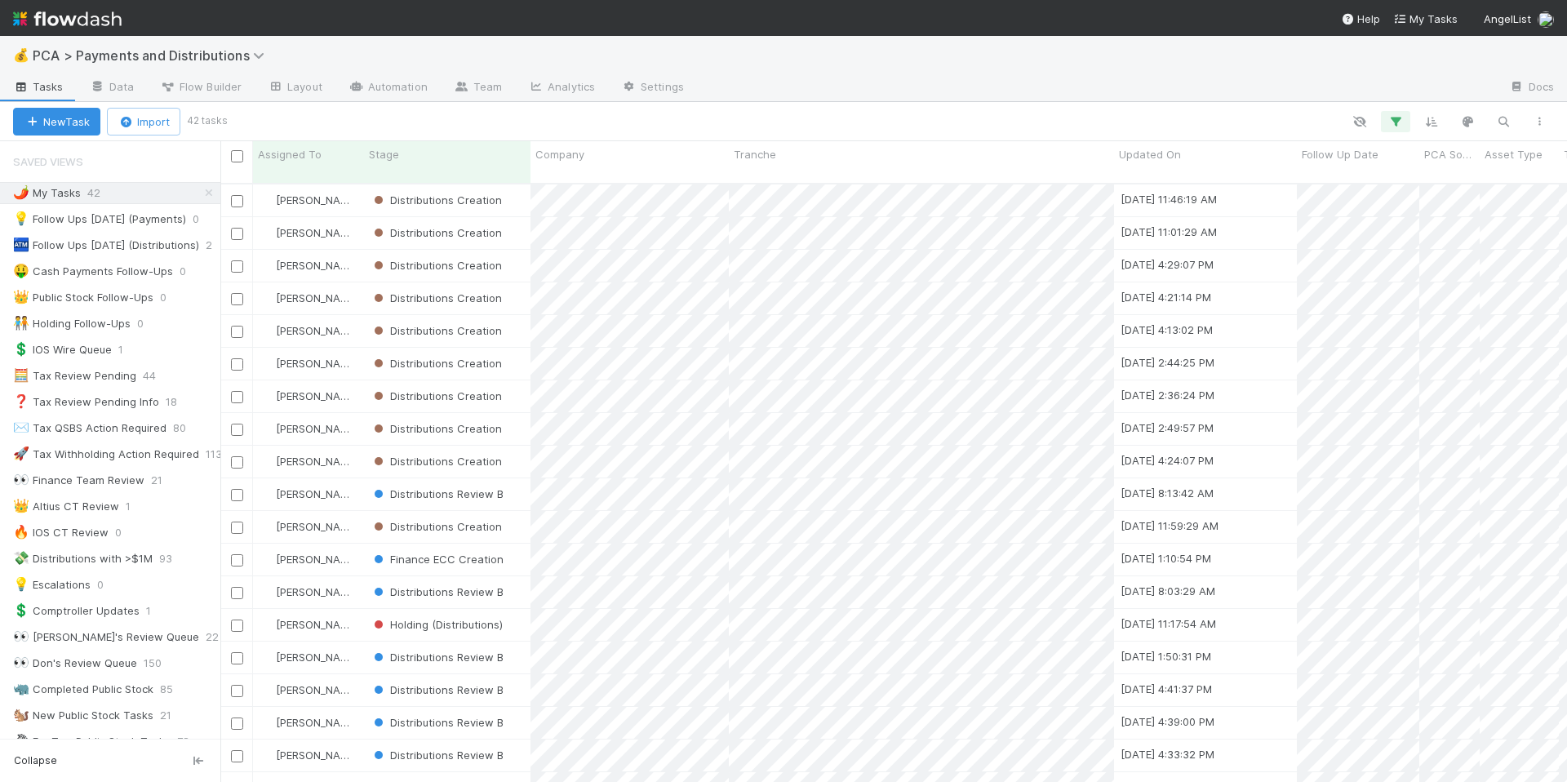
scroll to position [599, 1334]
click at [85, 12] on img at bounding box center [67, 19] width 109 height 28
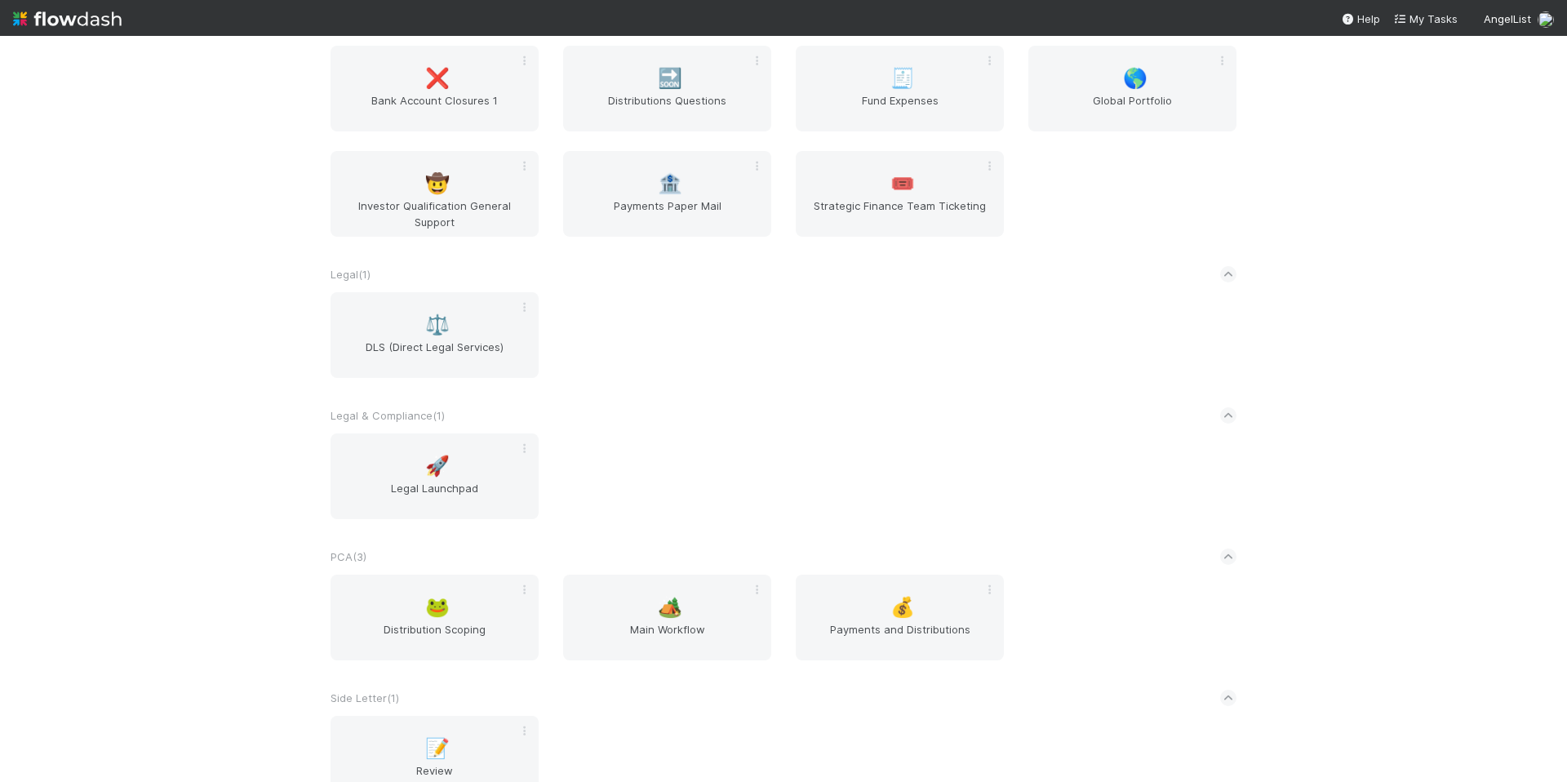
scroll to position [1699, 0]
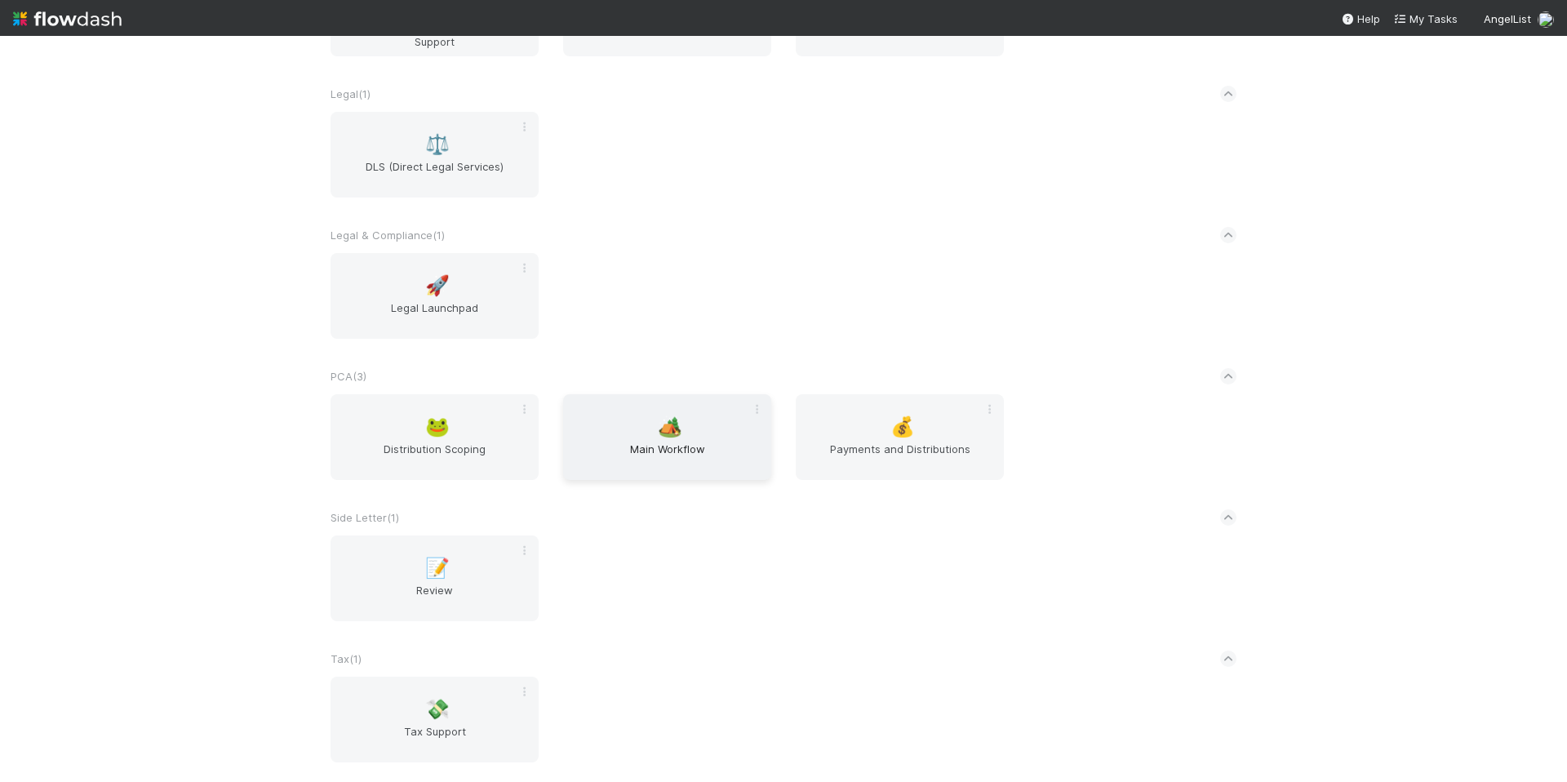
click at [671, 462] on span "Main Workflow" at bounding box center [667, 457] width 195 height 33
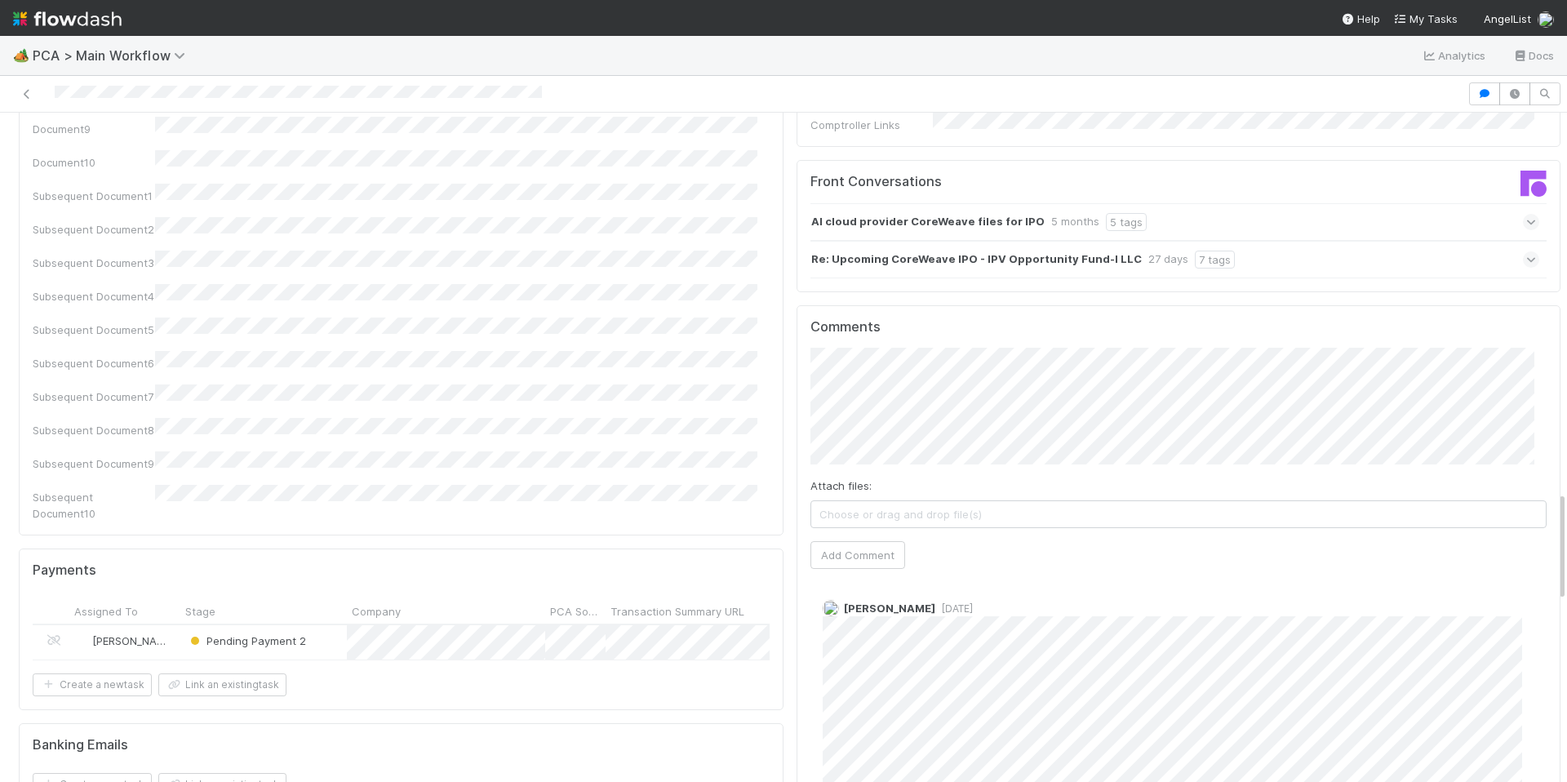
scroll to position [2457, 0]
click at [1119, 472] on div "Attach files: Choose or drag and drop file(s) Add Comment" at bounding box center [1178, 458] width 737 height 221
drag, startPoint x: 720, startPoint y: 660, endPoint x: 795, endPoint y: 641, distance: 77.6
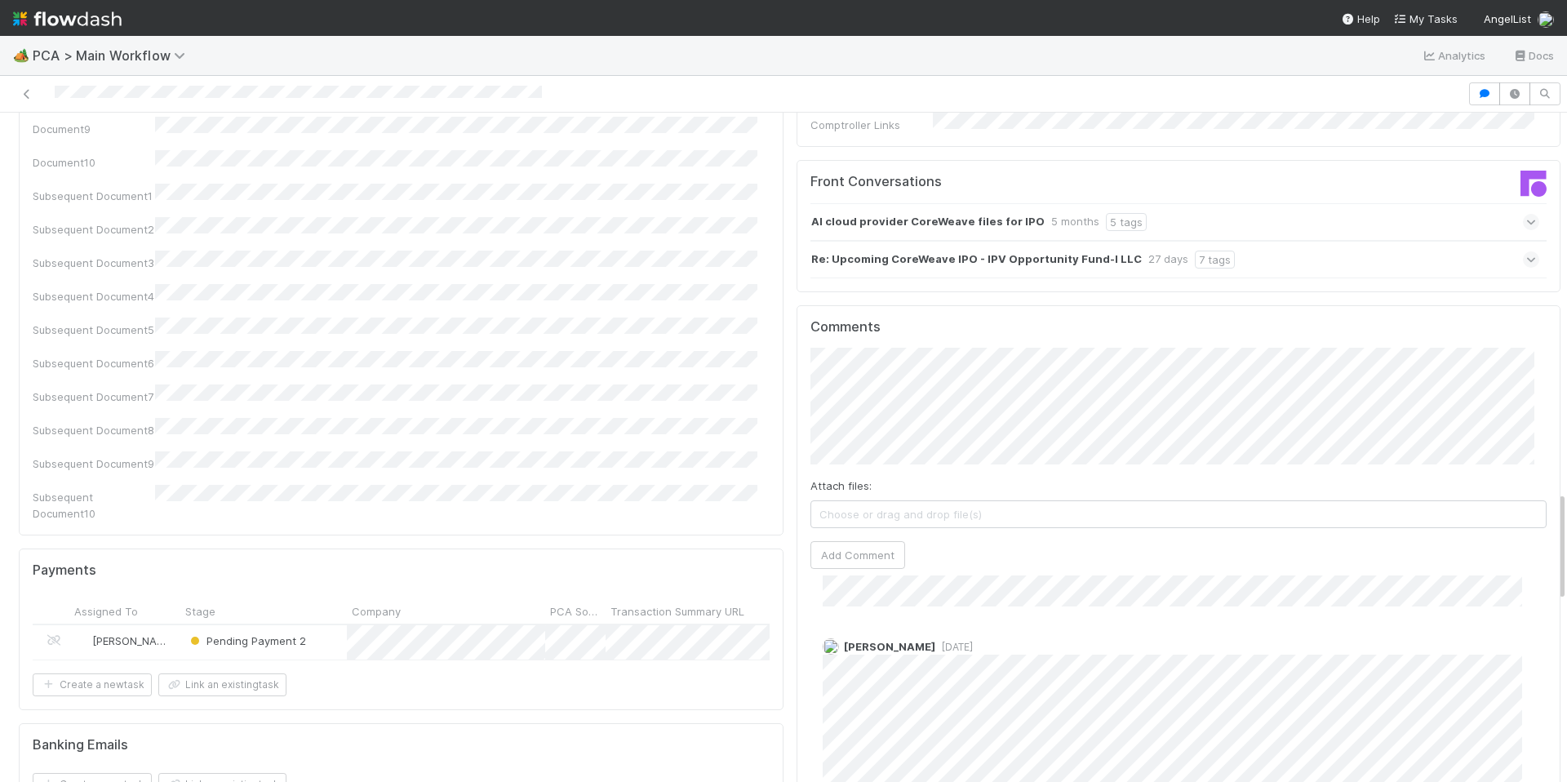
scroll to position [2524, 0]
click at [810, 657] on div "David Bodell 4 weeks ago" at bounding box center [1184, 680] width 749 height 326
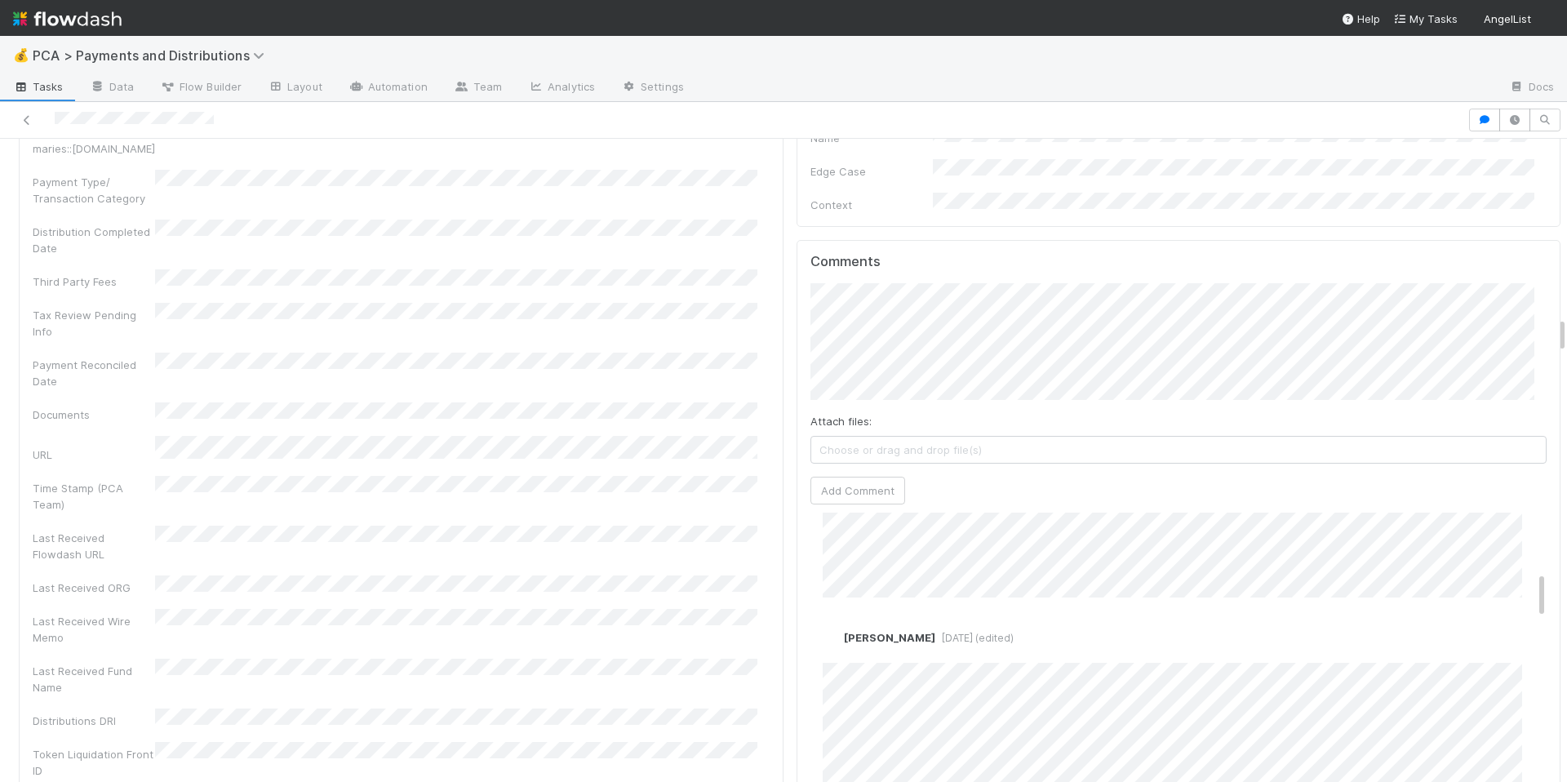
scroll to position [441, 0]
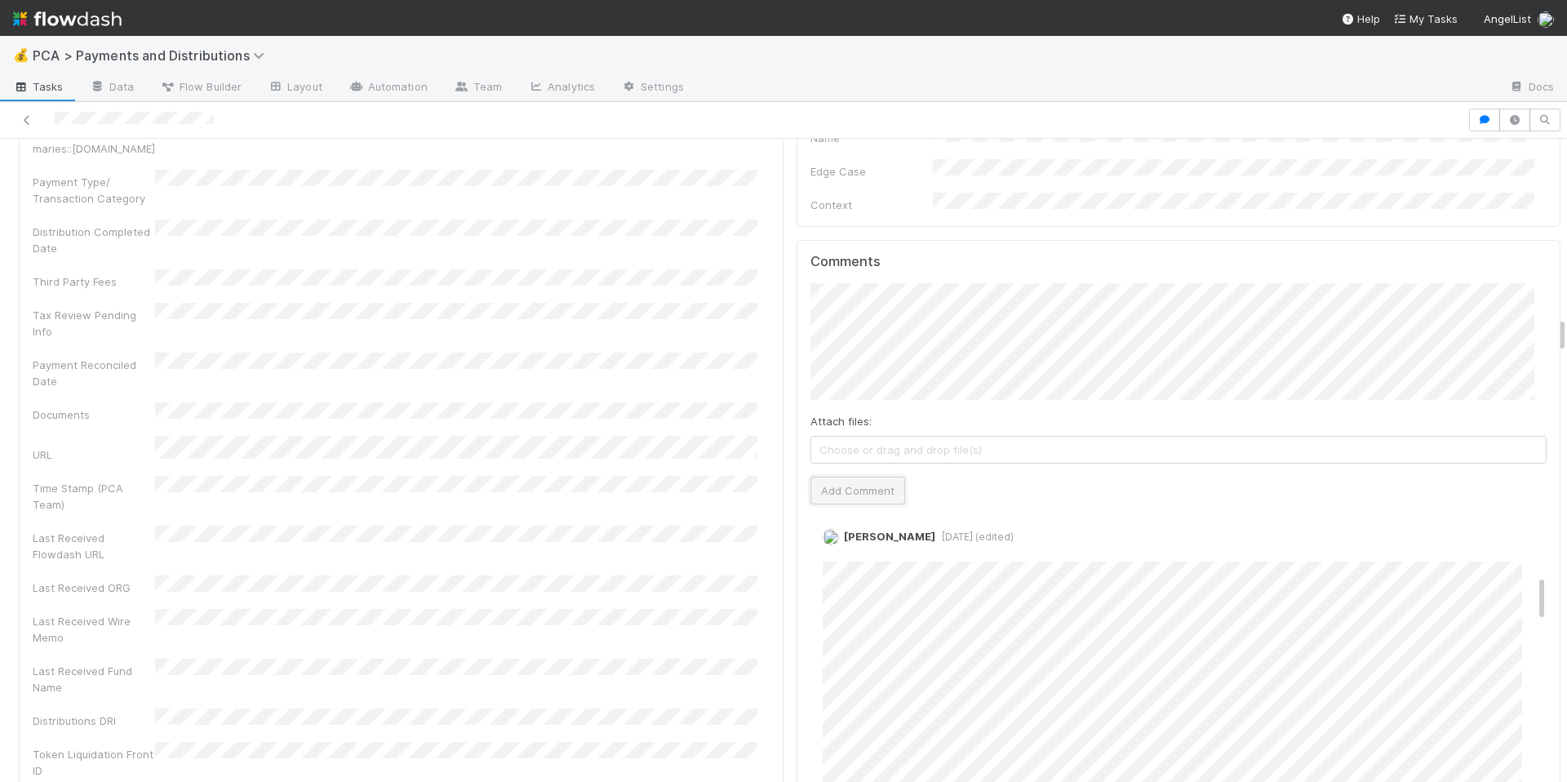
click at [823, 477] on button "Add Comment" at bounding box center [857, 491] width 95 height 28
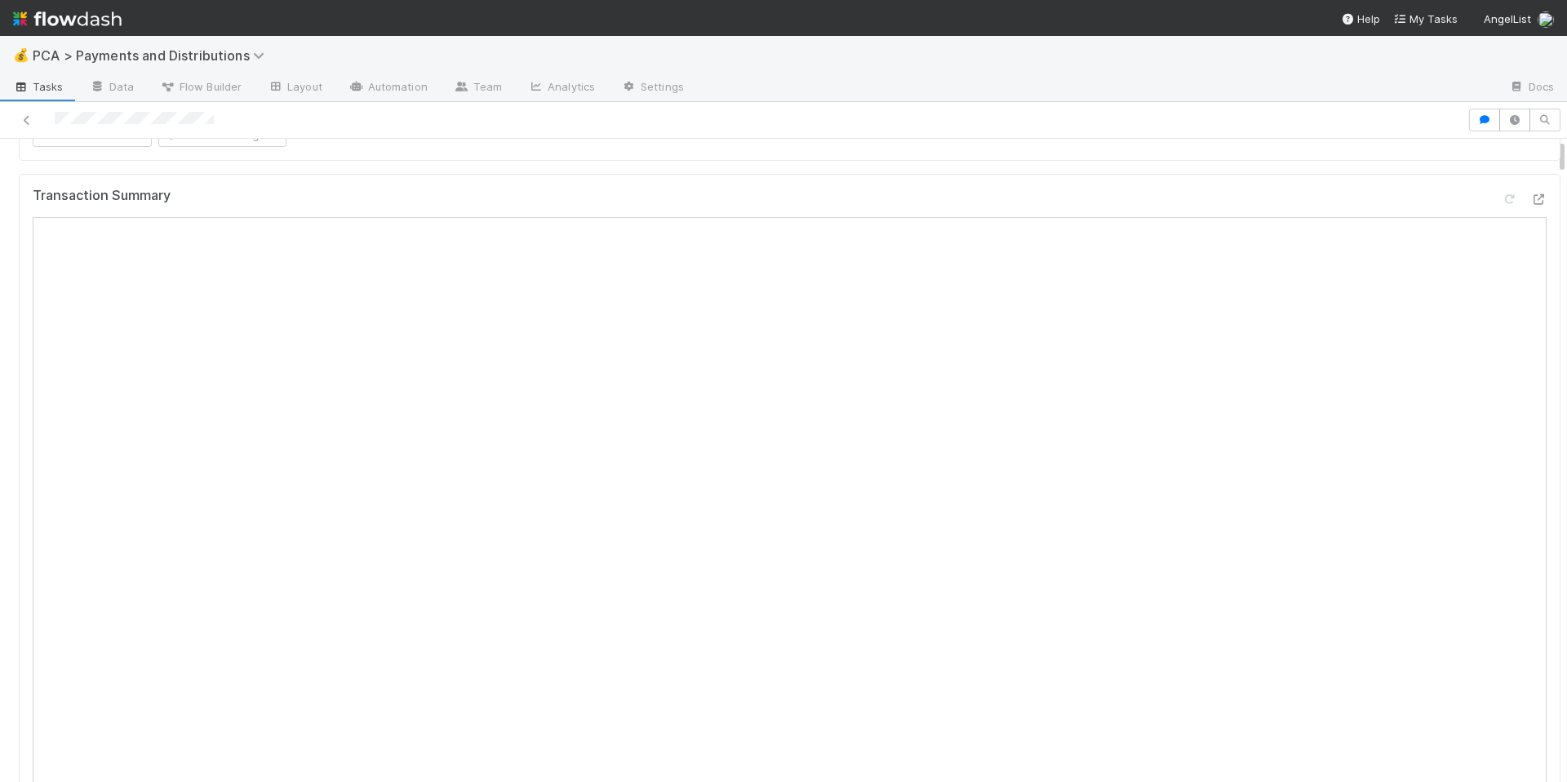
scroll to position [0, 0]
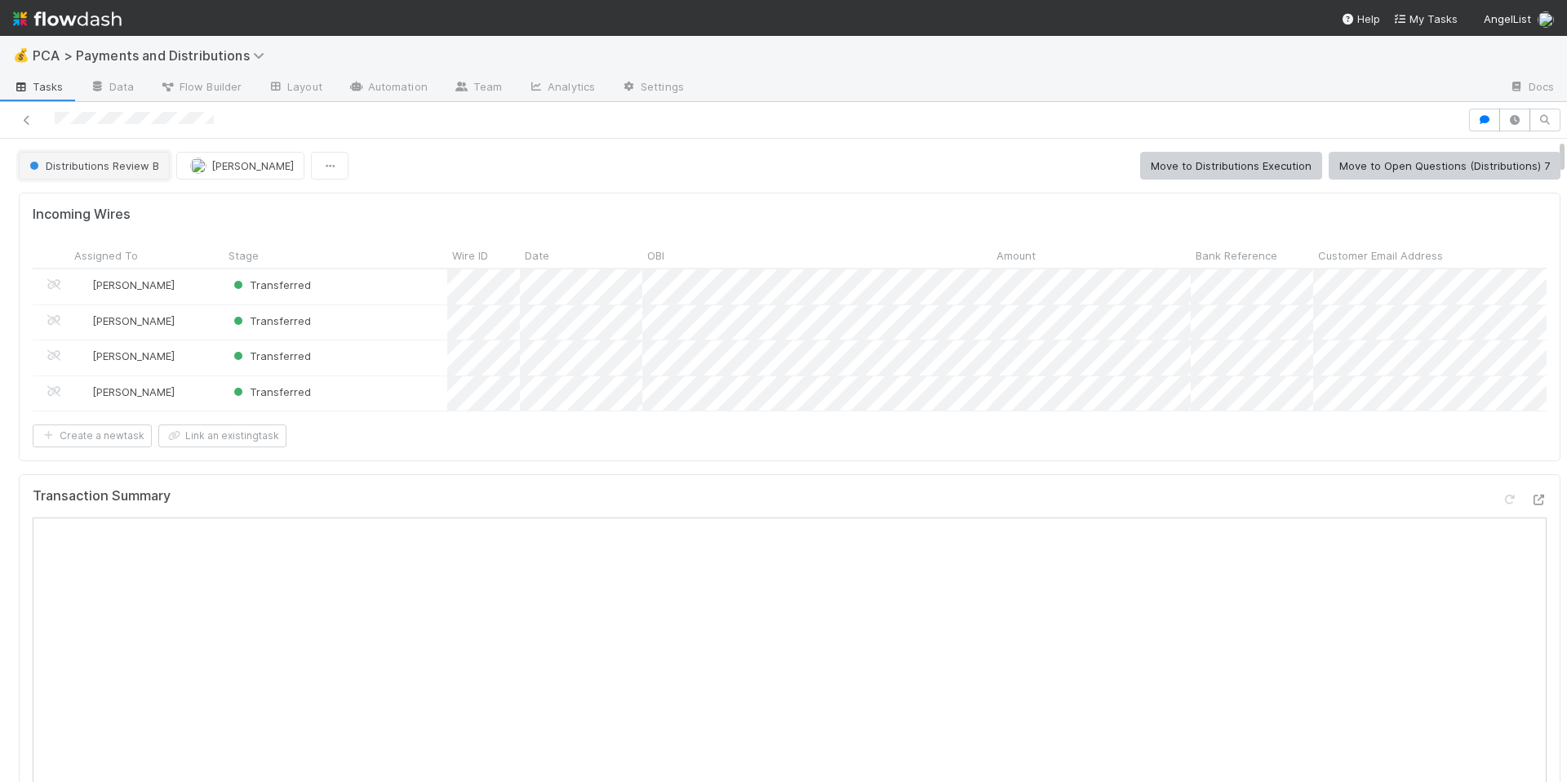
click at [117, 179] on button "Distributions Review B" at bounding box center [94, 166] width 151 height 28
click at [136, 212] on span "Distributions Execution" at bounding box center [90, 206] width 135 height 13
